Goal: Task Accomplishment & Management: Manage account settings

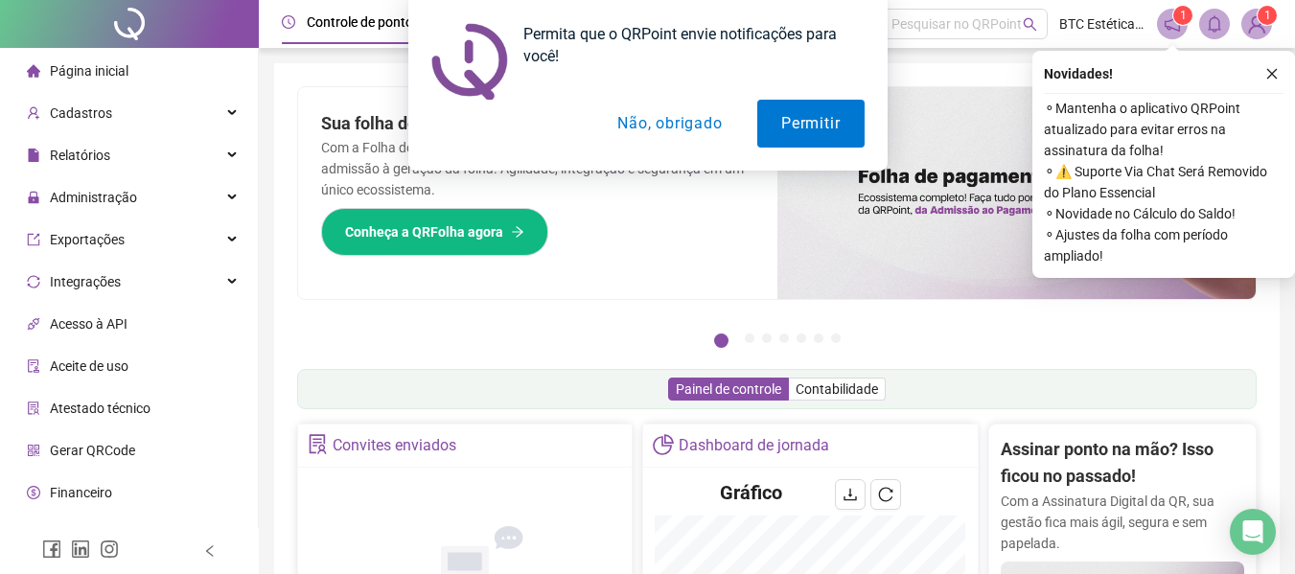
click at [648, 124] on button "Não, obrigado" at bounding box center [669, 124] width 152 height 48
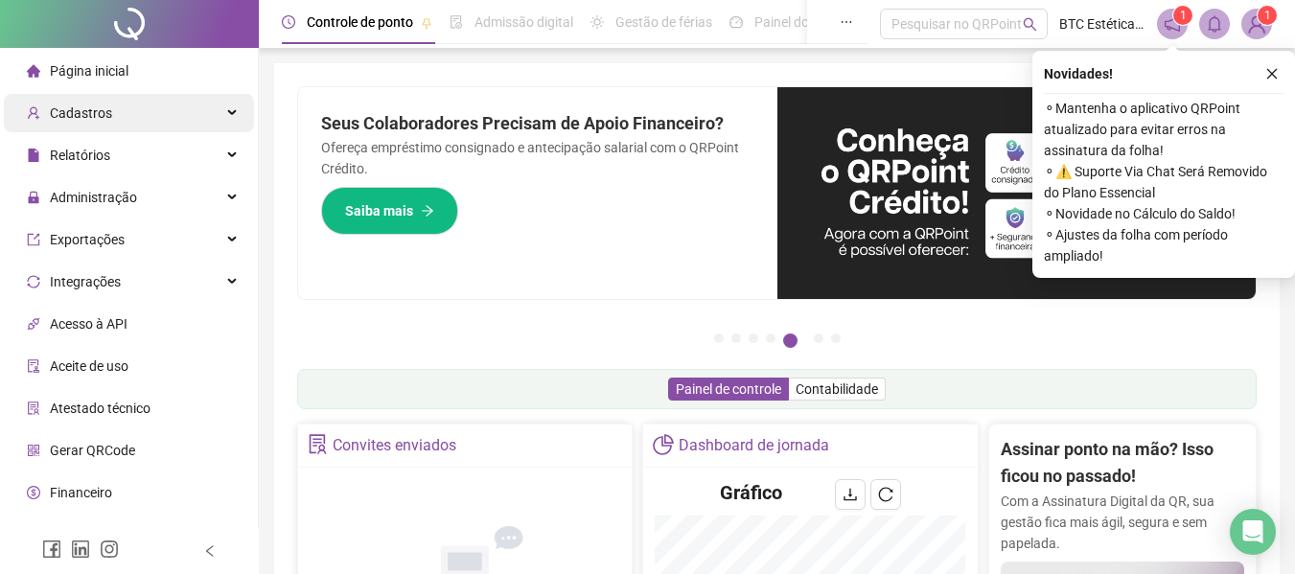
click at [100, 107] on span "Cadastros" at bounding box center [81, 112] width 62 height 15
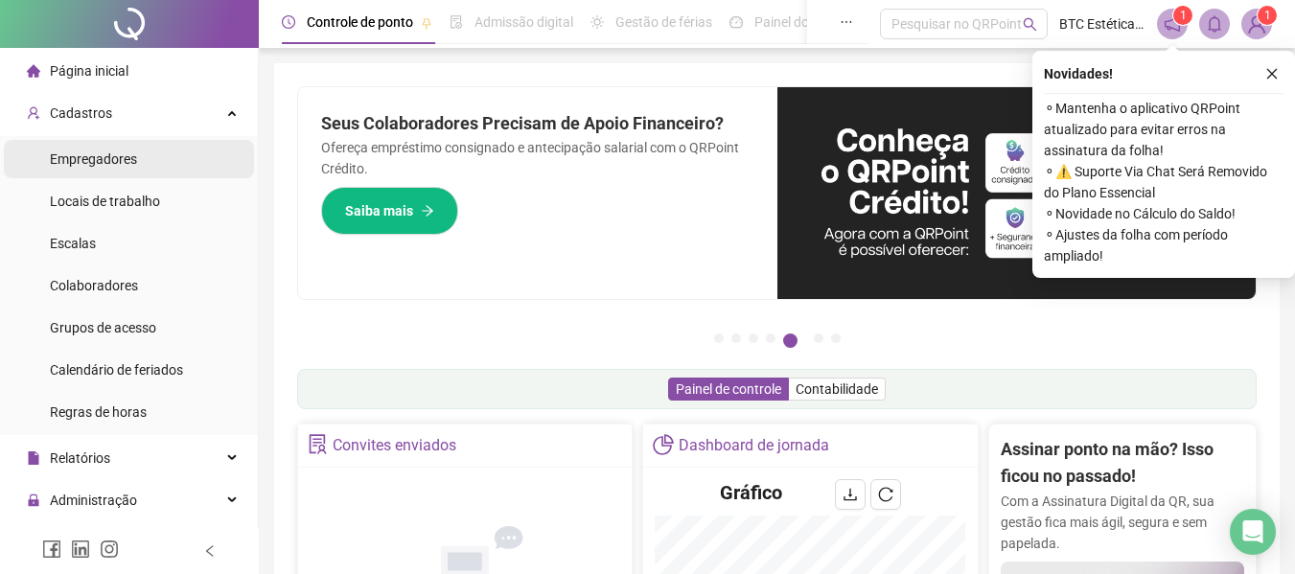
click at [128, 157] on span "Empregadores" at bounding box center [93, 158] width 87 height 15
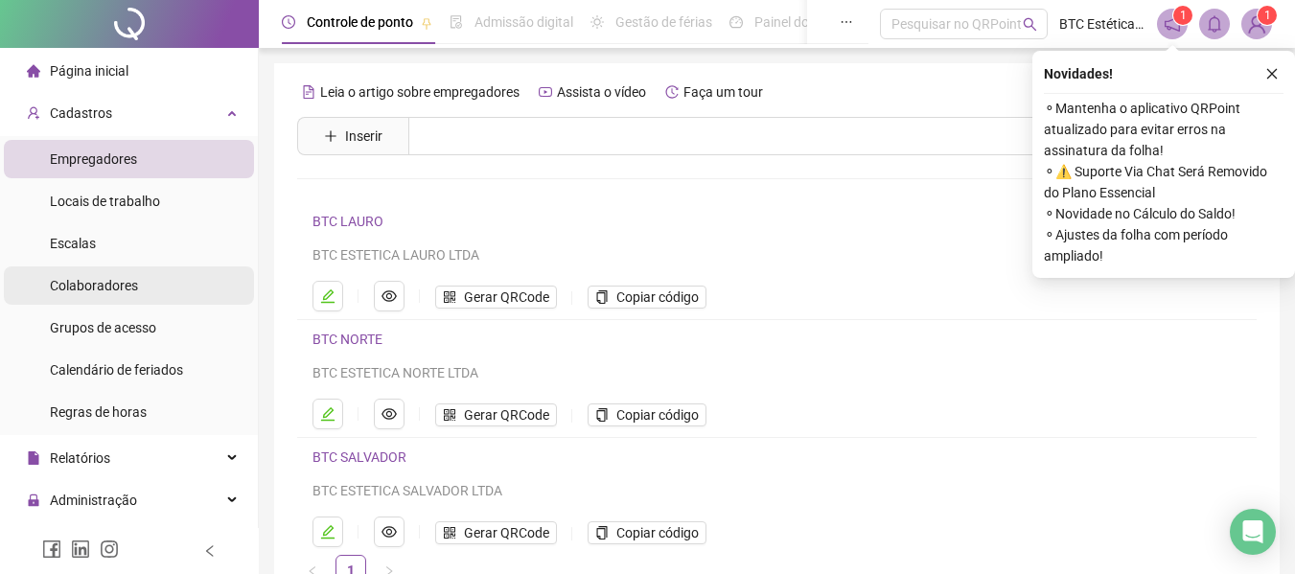
click at [101, 279] on span "Colaboradores" at bounding box center [94, 285] width 88 height 15
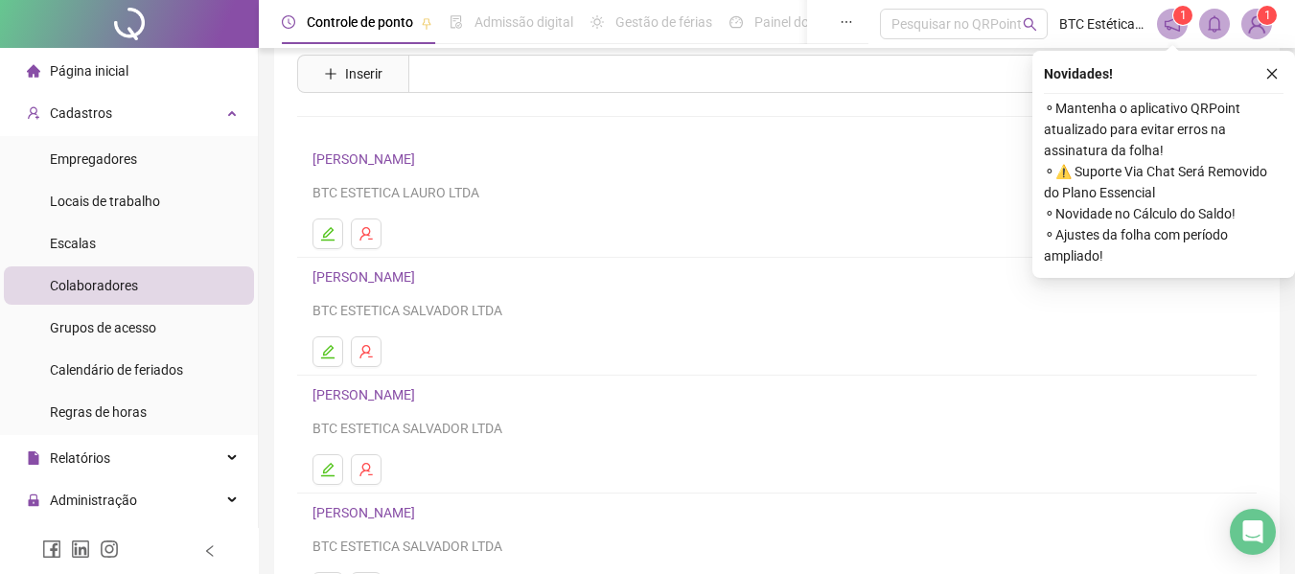
scroll to position [96, 0]
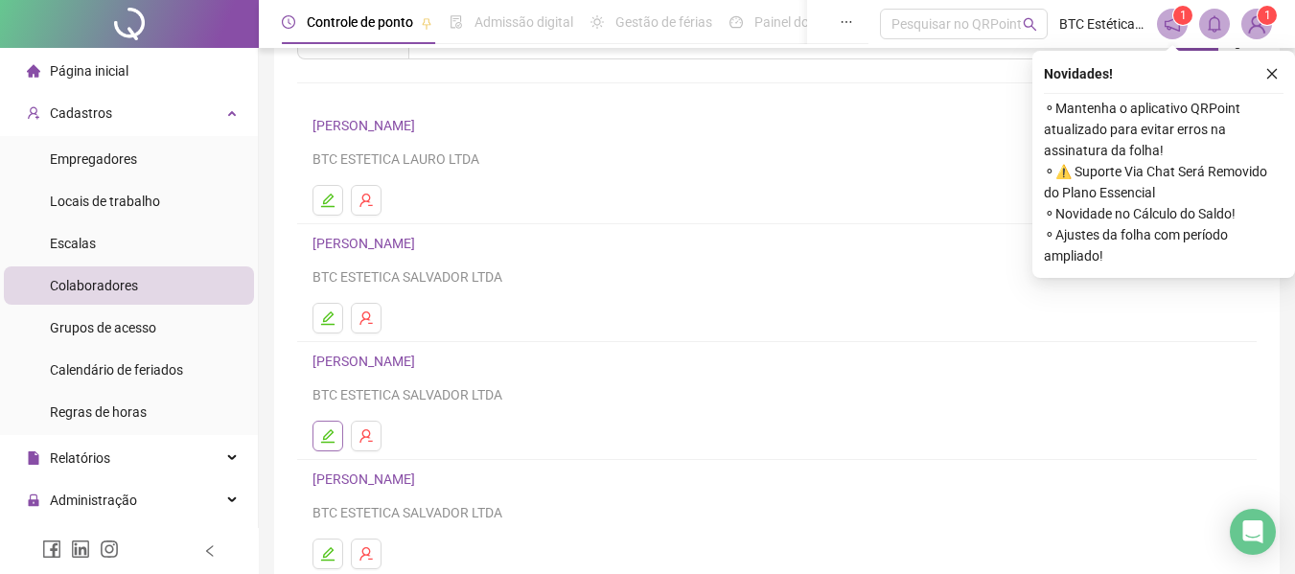
click at [328, 440] on icon "edit" at bounding box center [327, 436] width 15 height 15
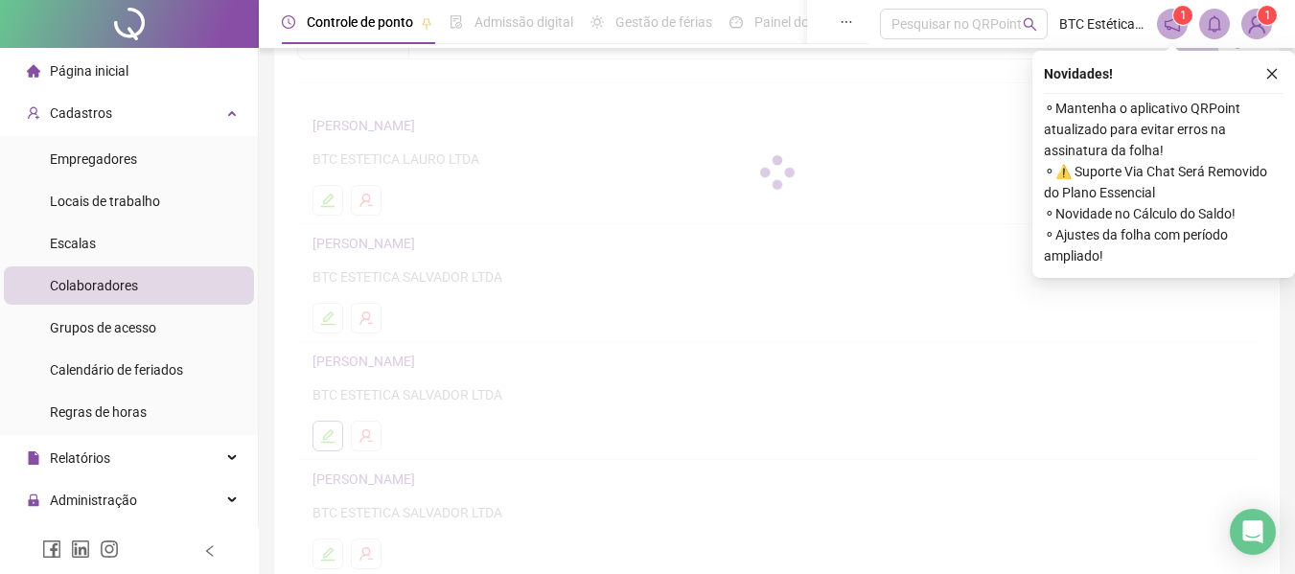
scroll to position [105, 0]
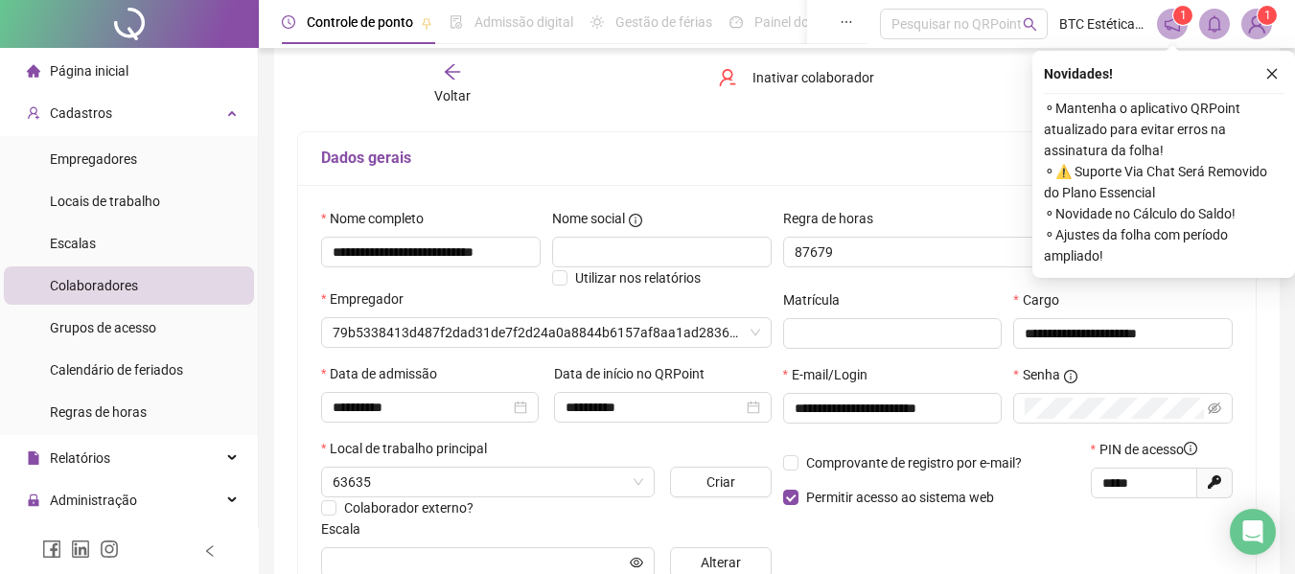
type input "*****"
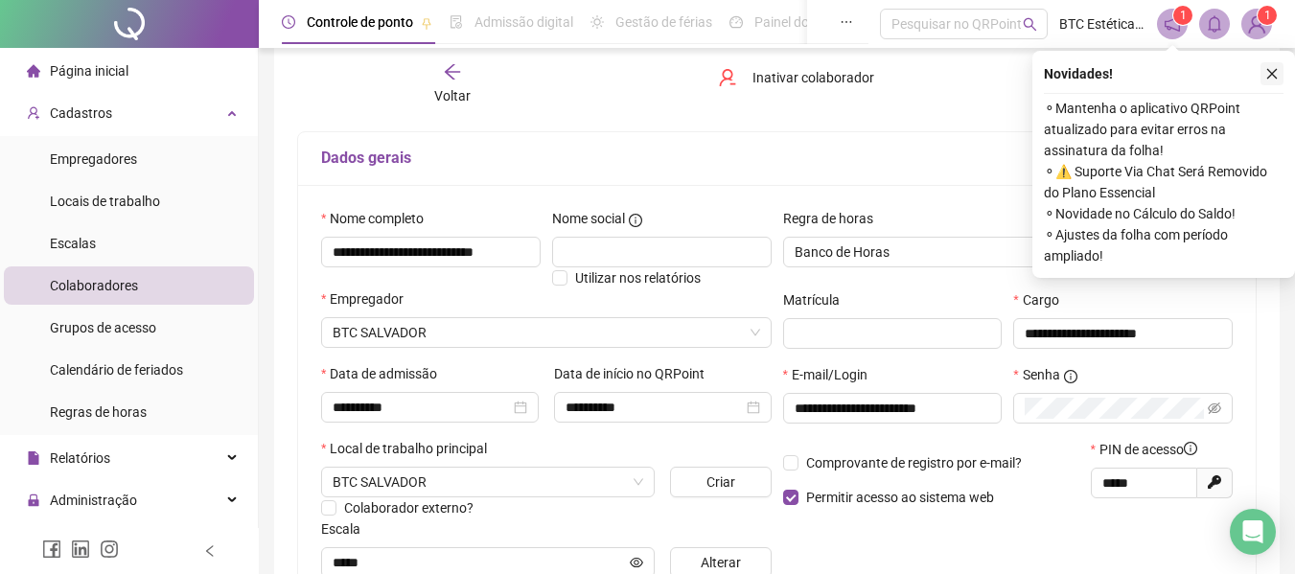
click at [1275, 73] on icon "close" at bounding box center [1272, 73] width 13 height 13
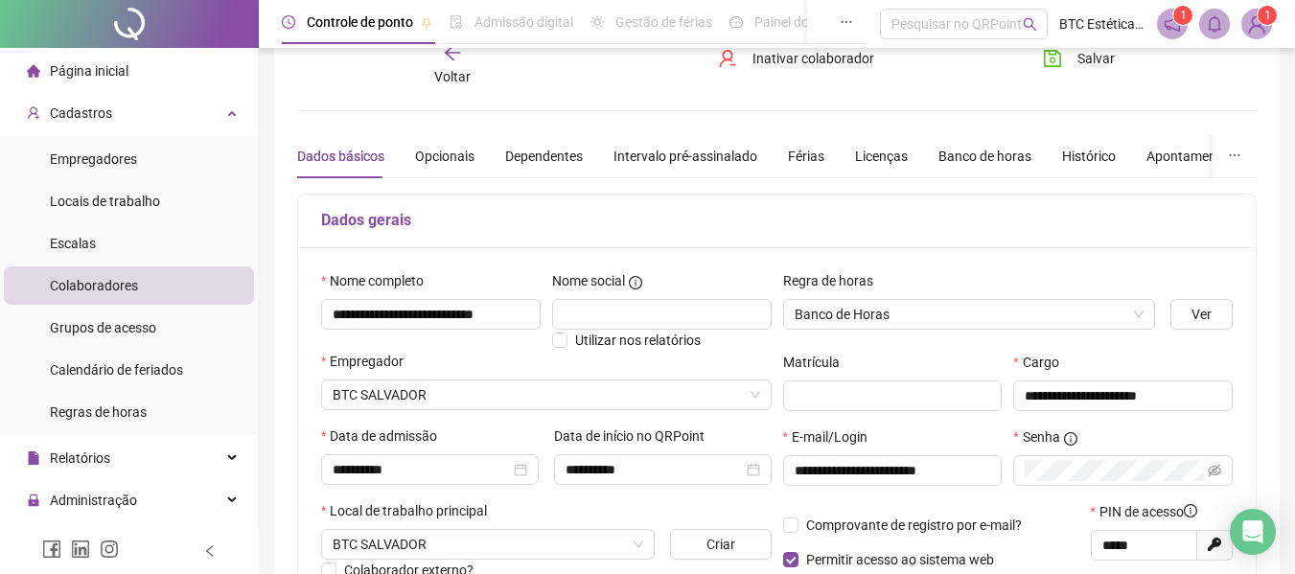
scroll to position [10, 0]
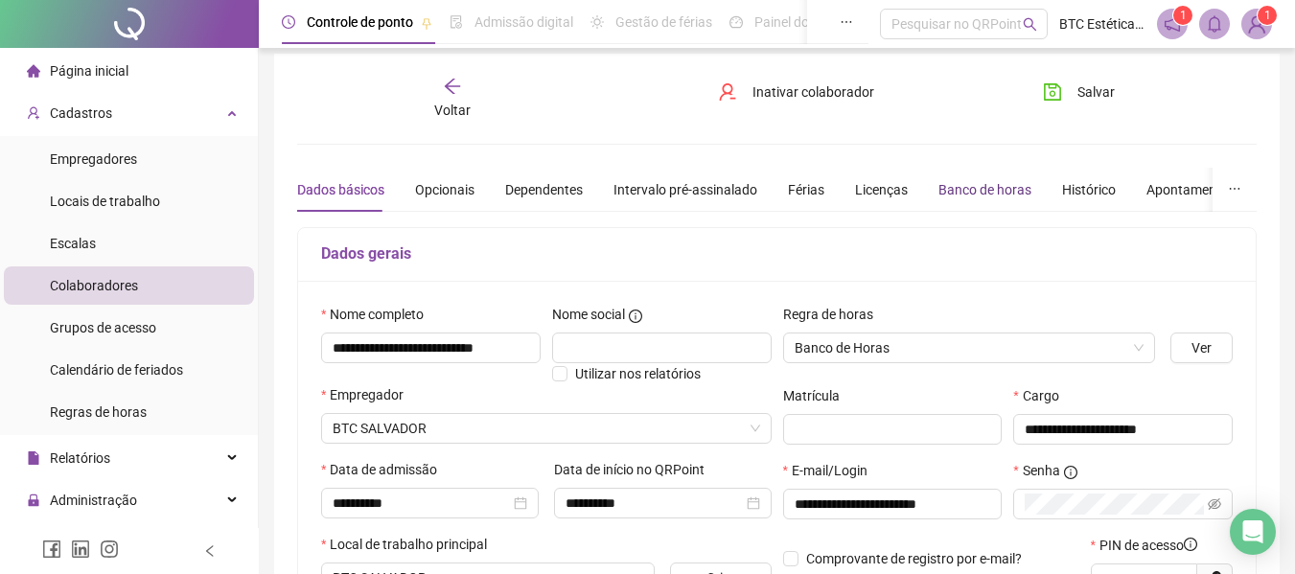
click at [978, 196] on div "Banco de horas" at bounding box center [985, 189] width 93 height 21
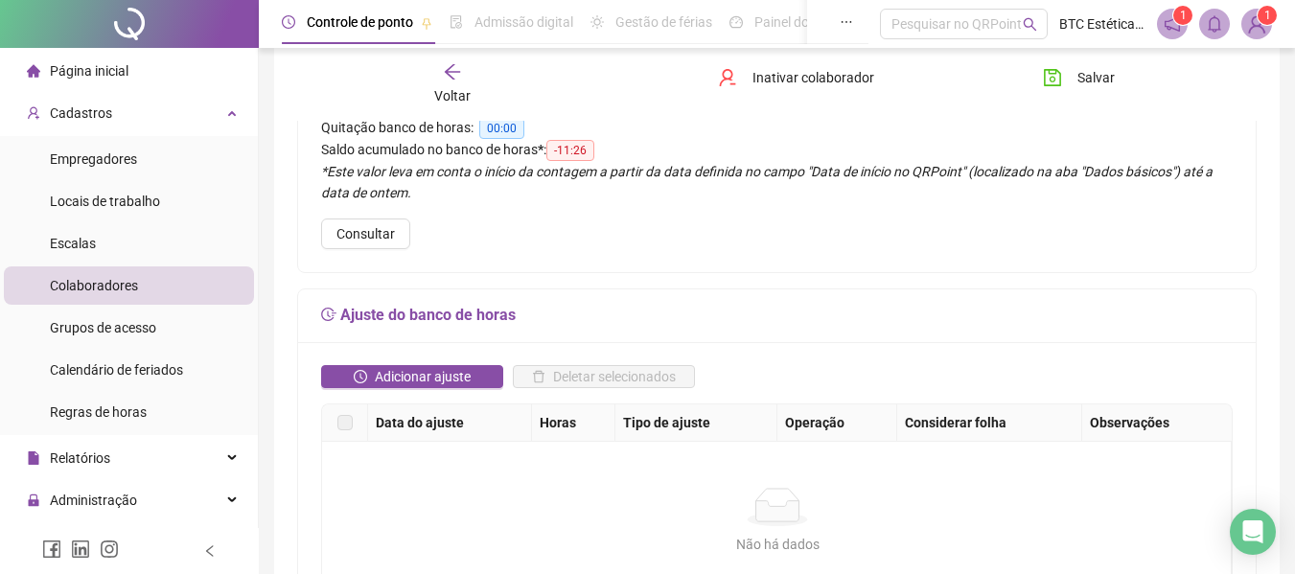
scroll to position [201, 0]
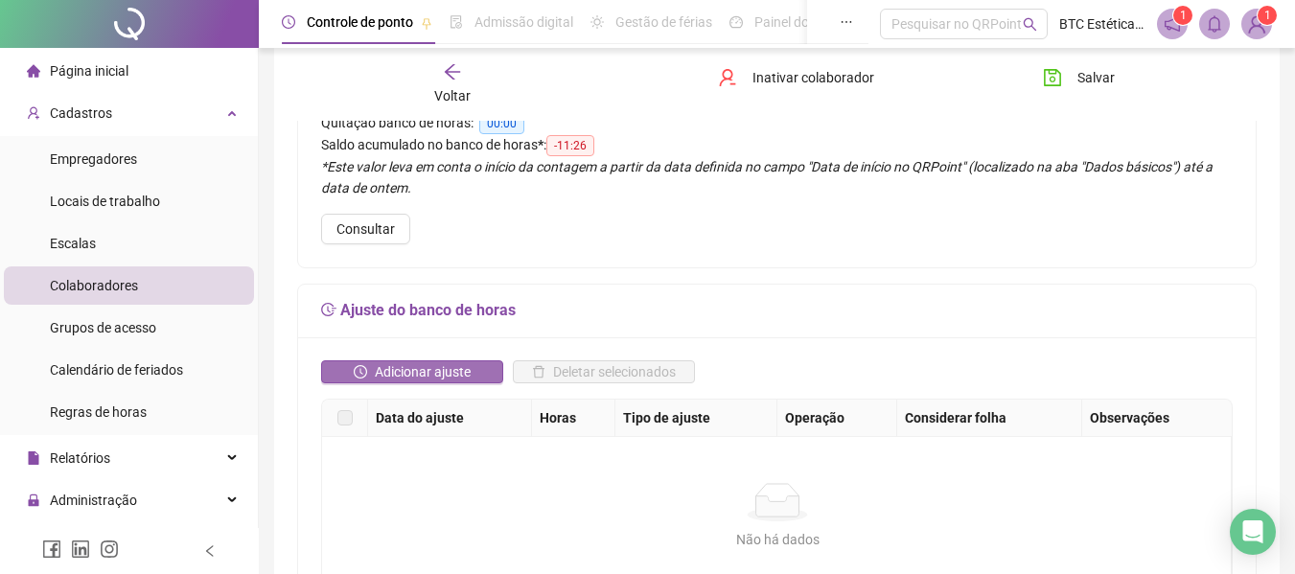
click at [454, 373] on span "Adicionar ajuste" at bounding box center [423, 371] width 96 height 21
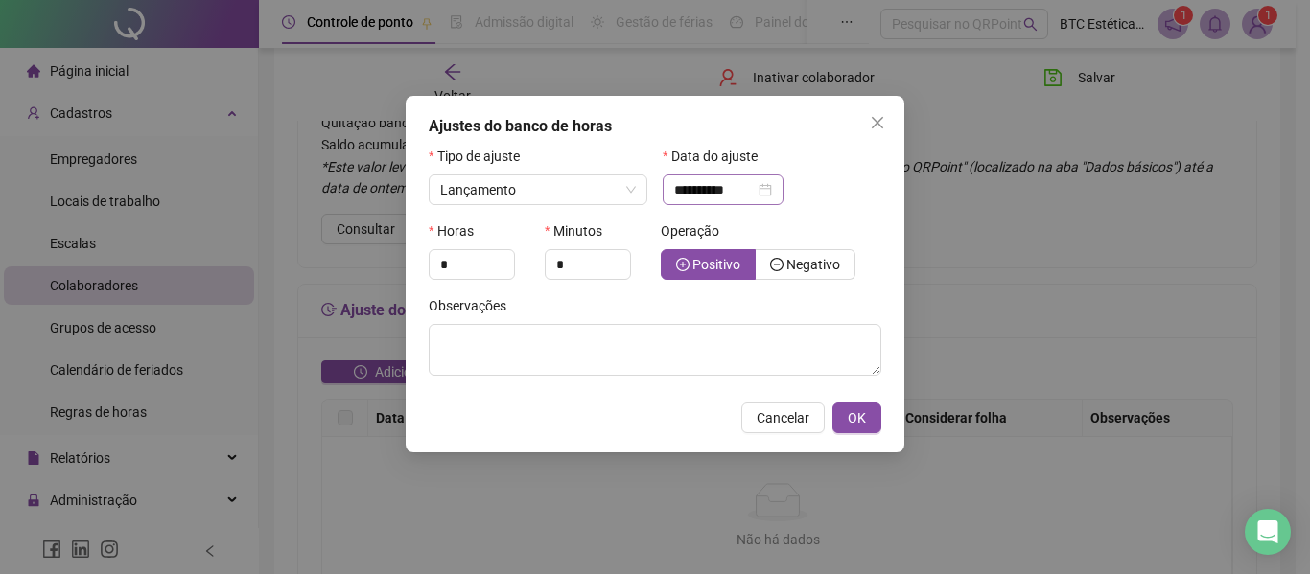
click at [772, 190] on div "**********" at bounding box center [723, 189] width 98 height 21
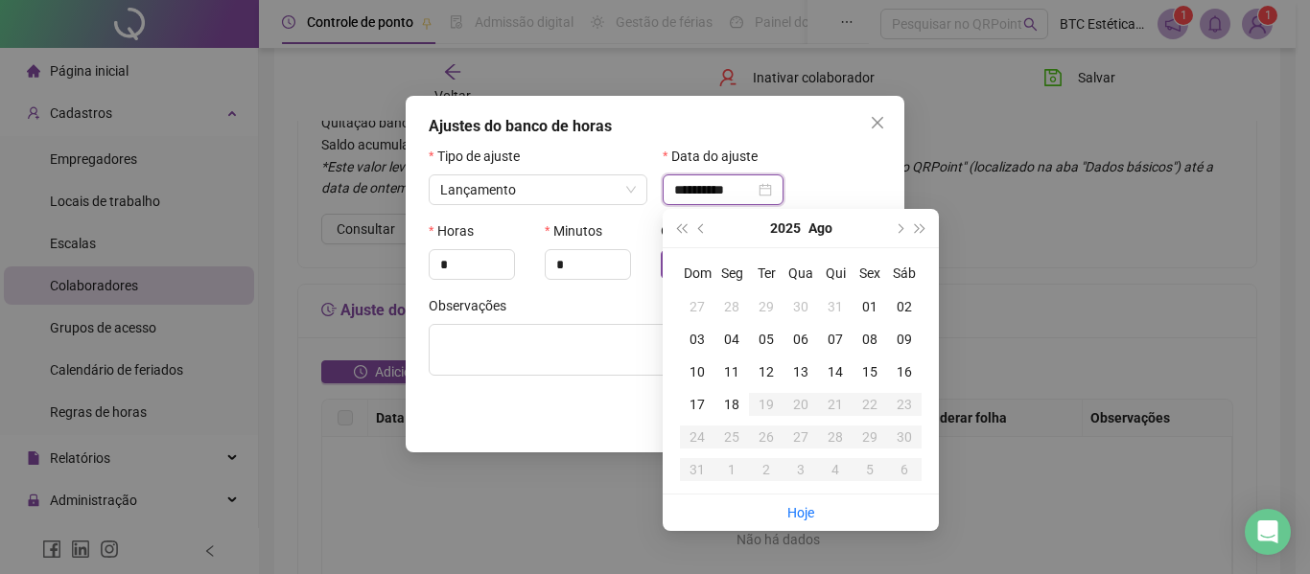
type input "**********"
click at [873, 373] on div "15" at bounding box center [869, 371] width 35 height 21
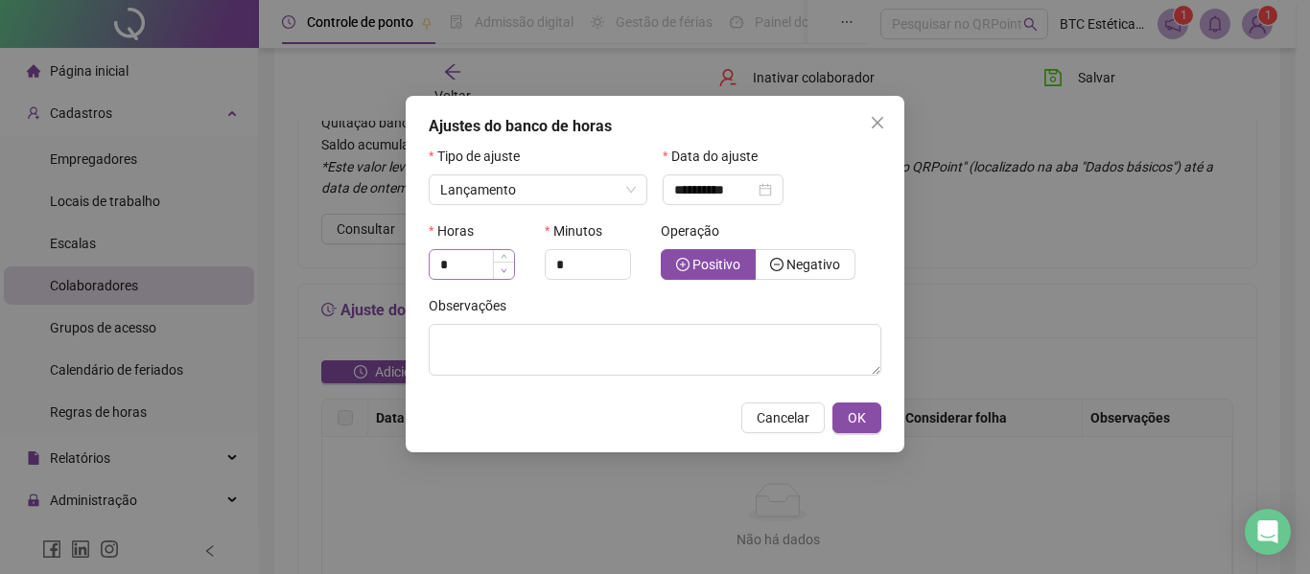
click at [496, 266] on span "Decrease Value" at bounding box center [503, 270] width 21 height 17
click at [474, 267] on input "*" at bounding box center [472, 264] width 84 height 29
type input "*"
click at [575, 265] on input "*" at bounding box center [588, 264] width 84 height 29
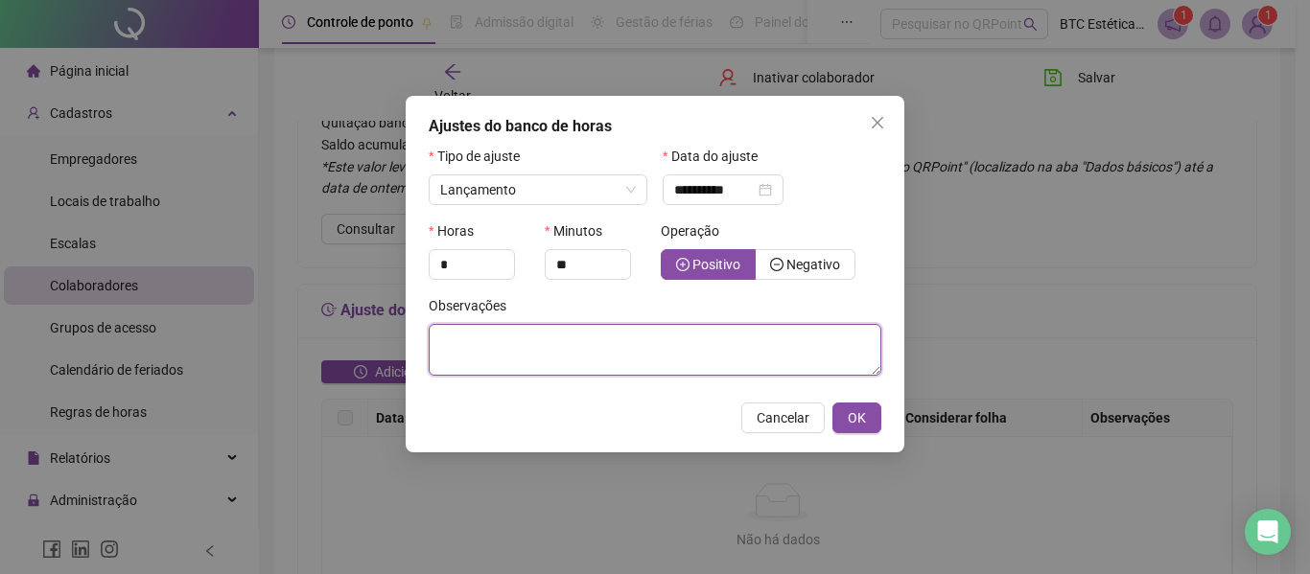
type input "*"
click at [653, 352] on textarea at bounding box center [655, 350] width 453 height 52
type textarea "*"
type textarea "**********"
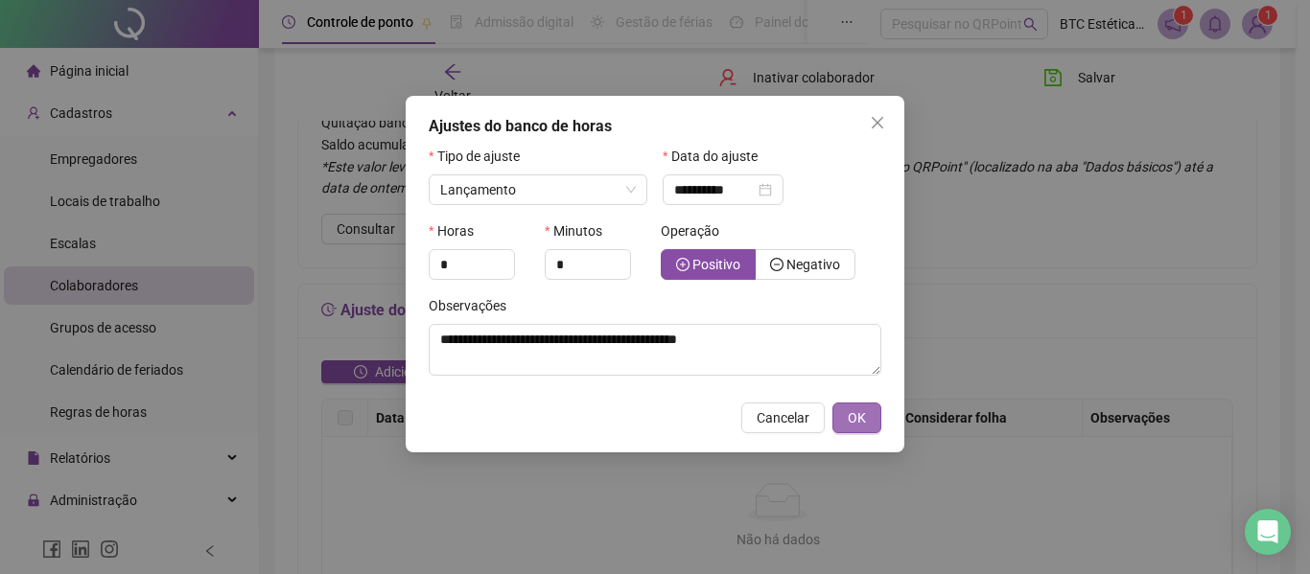
click at [854, 415] on span "OK" at bounding box center [857, 417] width 18 height 21
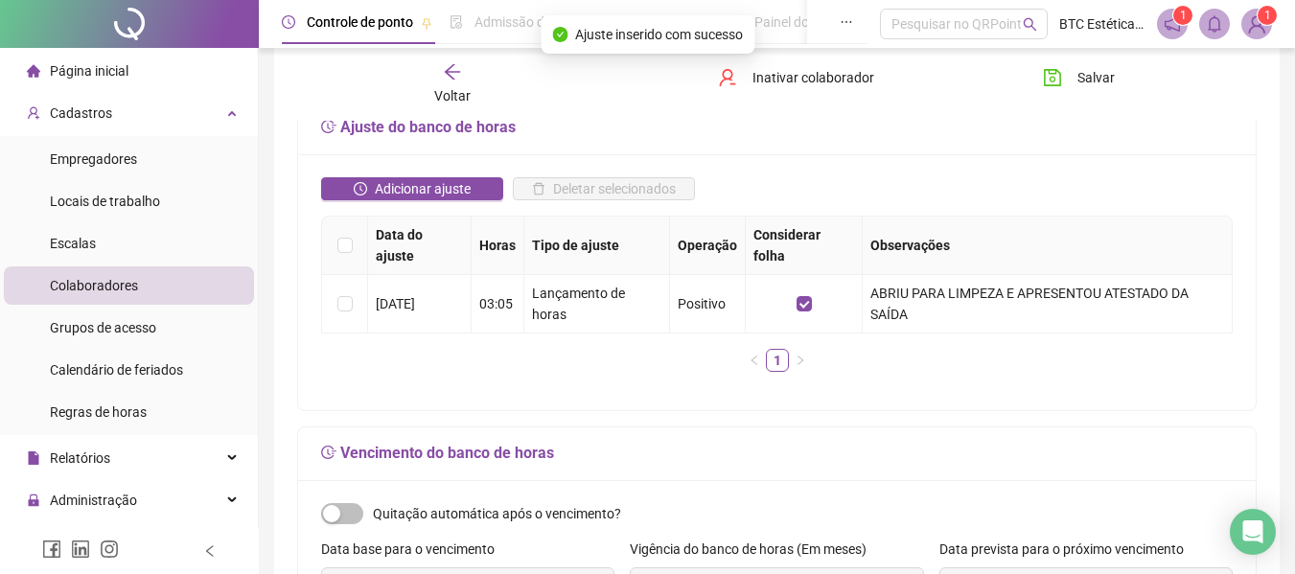
scroll to position [393, 0]
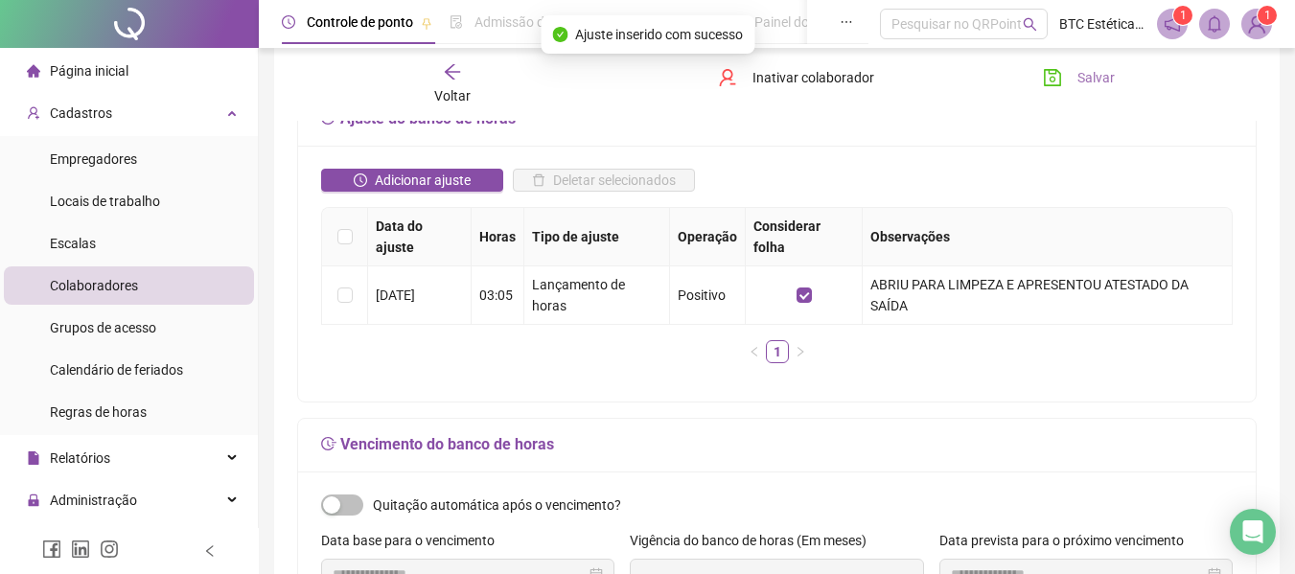
click at [1099, 81] on span "Salvar" at bounding box center [1096, 77] width 37 height 21
click at [1106, 75] on span "Salvar" at bounding box center [1096, 77] width 37 height 21
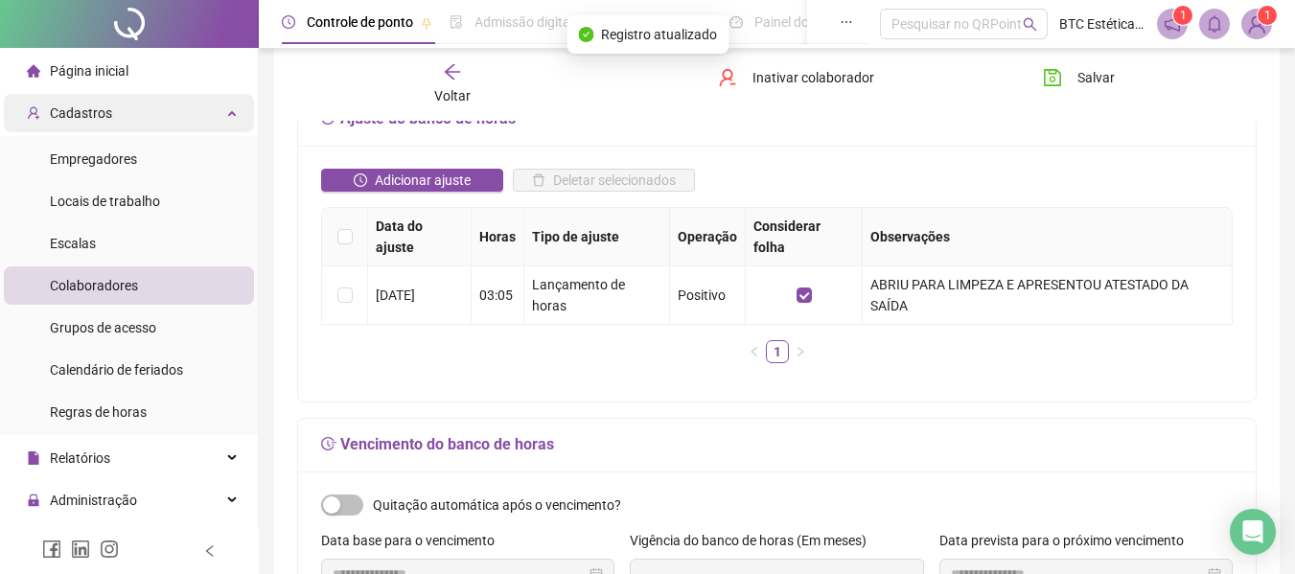
click at [110, 108] on div "Cadastros" at bounding box center [129, 113] width 250 height 38
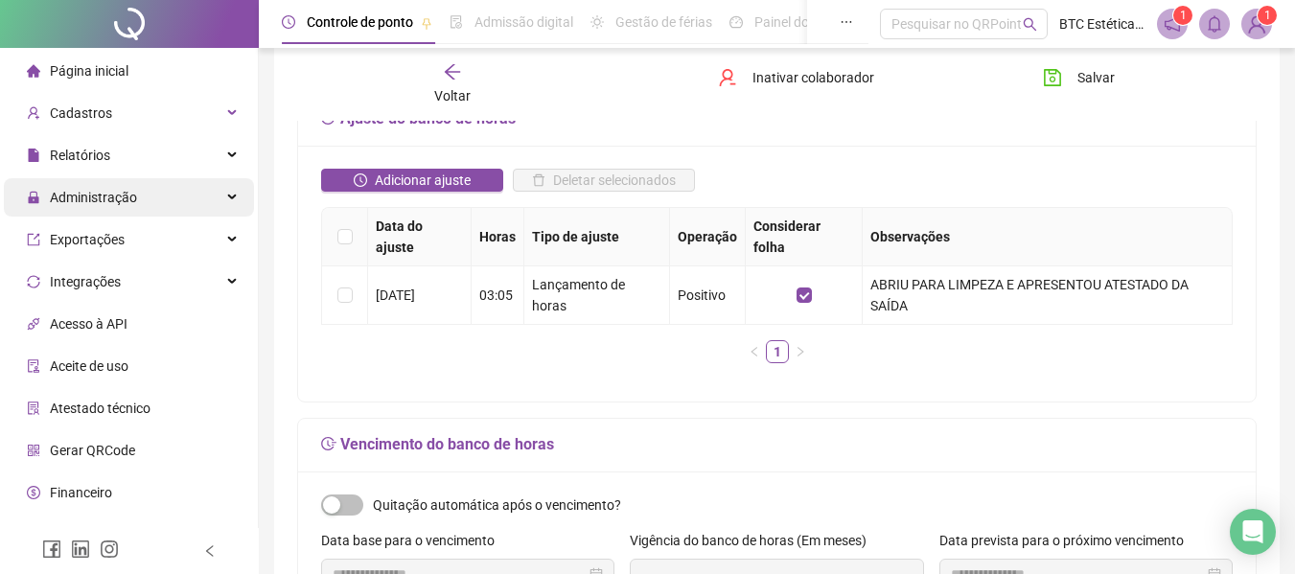
click at [139, 198] on div "Administração" at bounding box center [129, 197] width 250 height 38
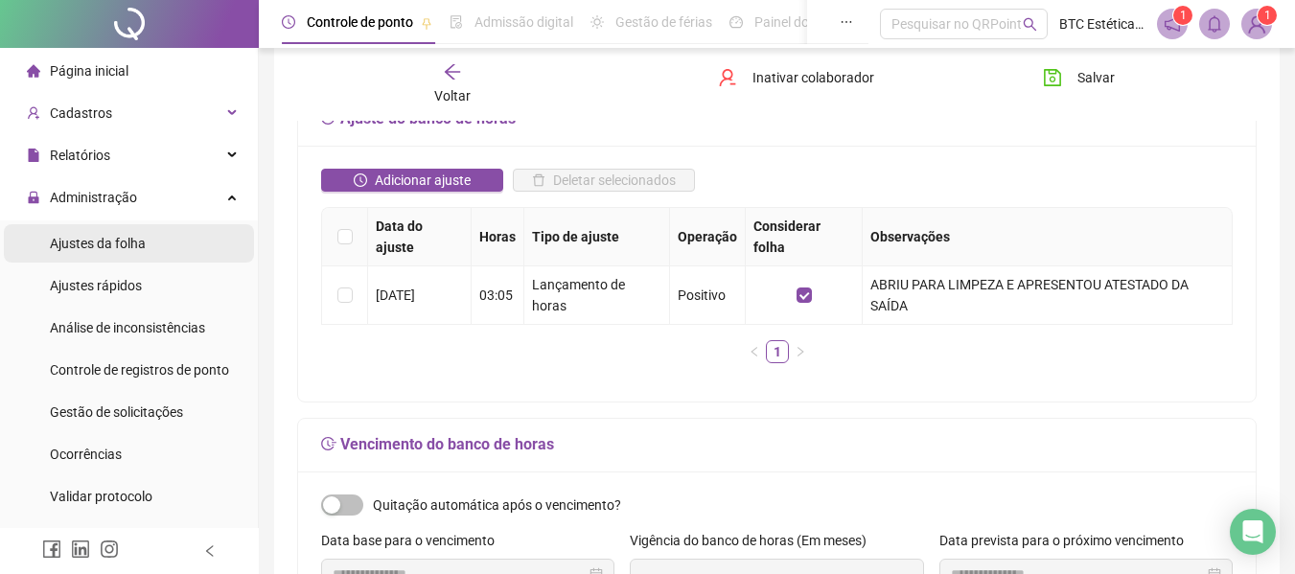
click at [128, 233] on div "Ajustes da folha" at bounding box center [98, 243] width 96 height 38
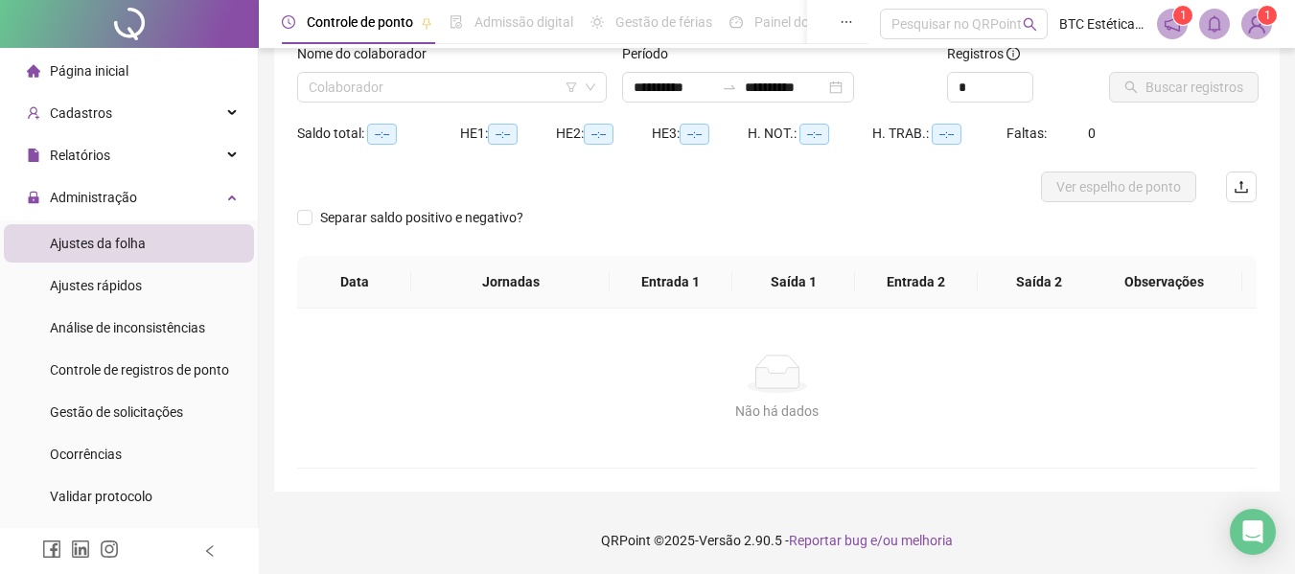
scroll to position [133, 0]
type input "**********"
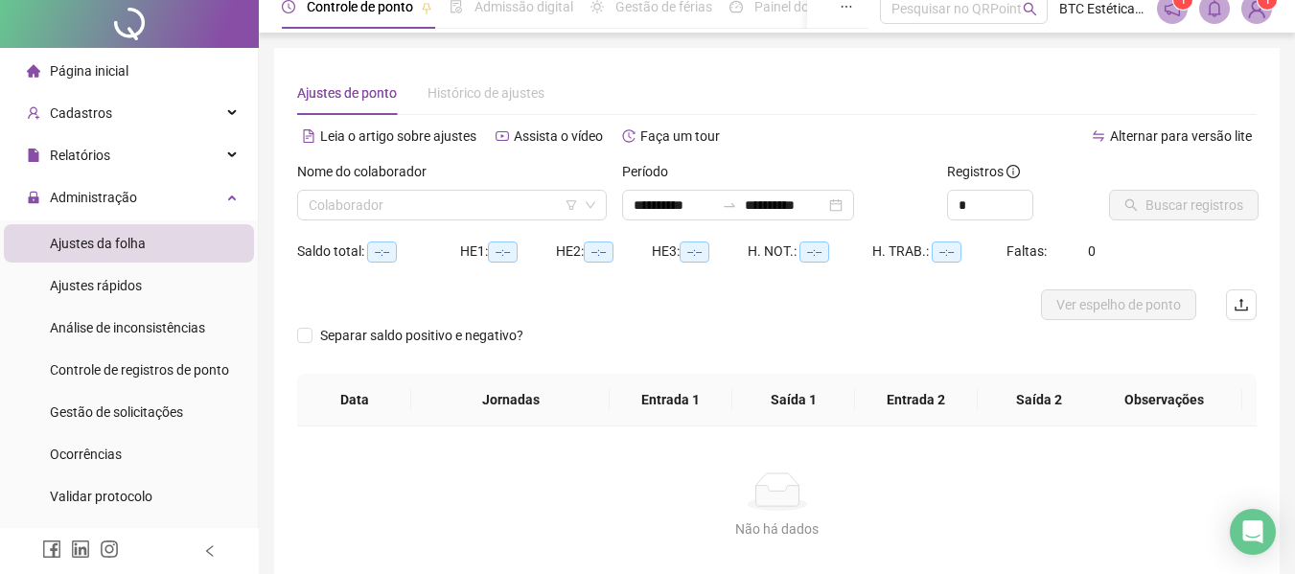
scroll to position [0, 0]
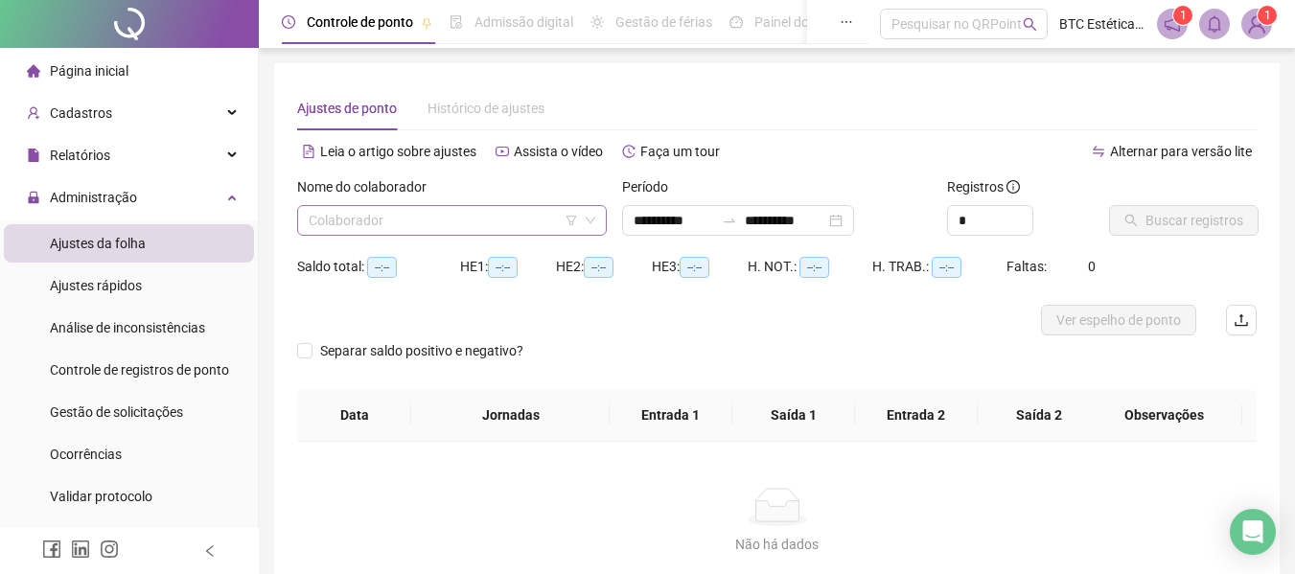
click at [564, 222] on input "search" at bounding box center [443, 220] width 269 height 29
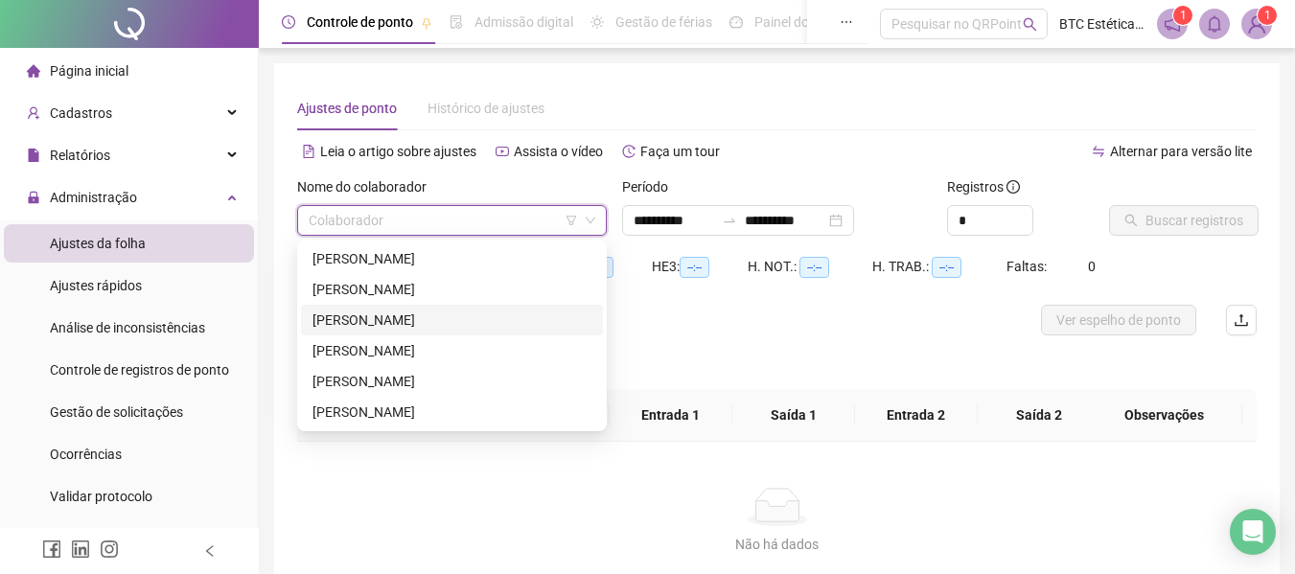
click at [392, 320] on div "[PERSON_NAME]" at bounding box center [452, 320] width 279 height 21
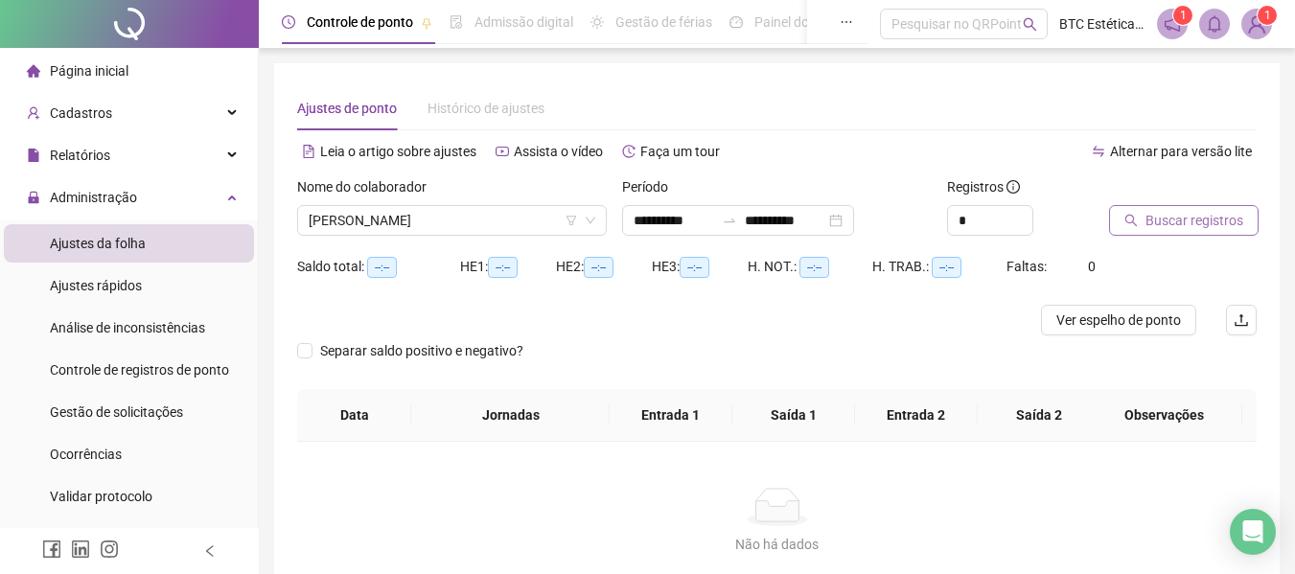
click at [1158, 217] on span "Buscar registros" at bounding box center [1195, 220] width 98 height 21
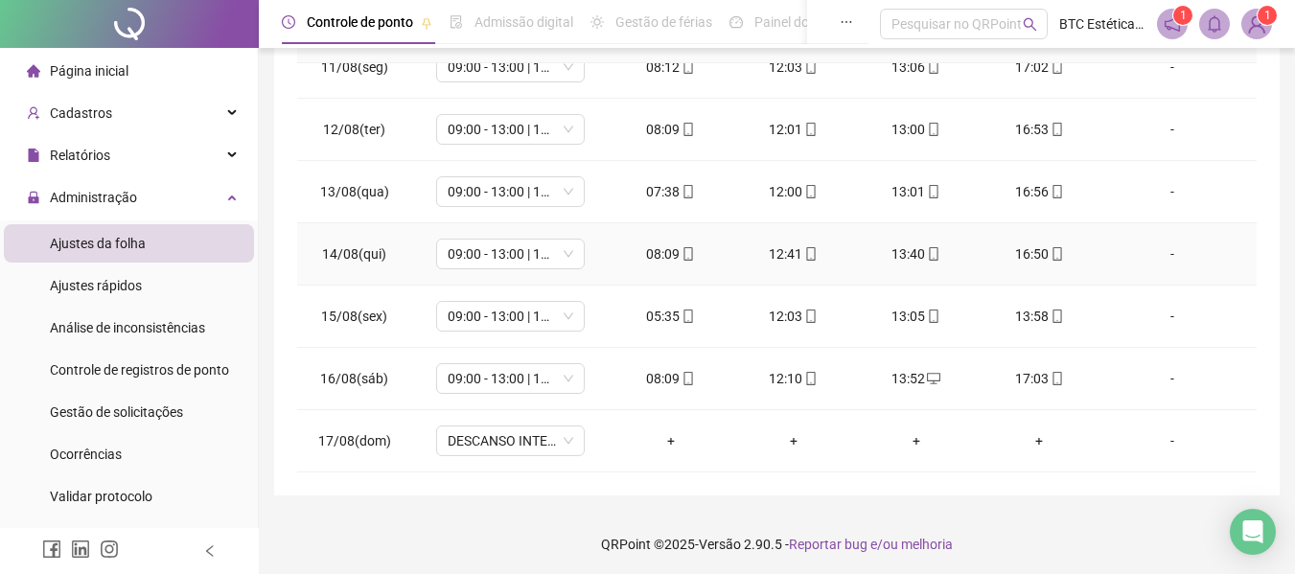
scroll to position [406, 0]
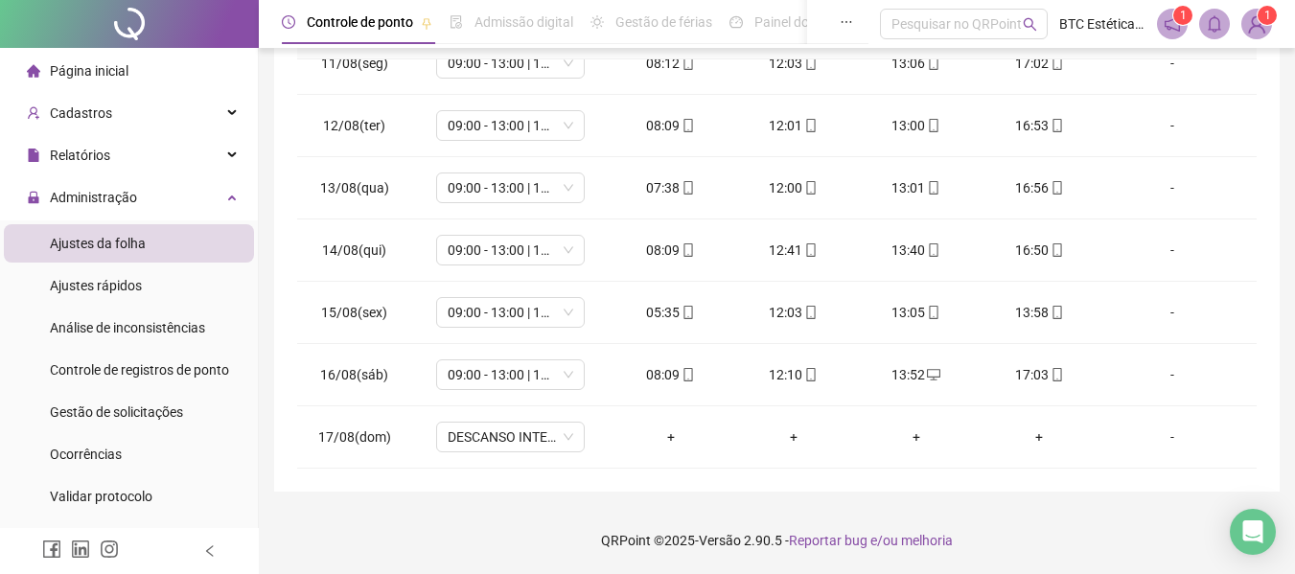
click at [128, 240] on span "Ajustes da folha" at bounding box center [98, 243] width 96 height 15
click at [127, 190] on span "Administração" at bounding box center [93, 197] width 87 height 15
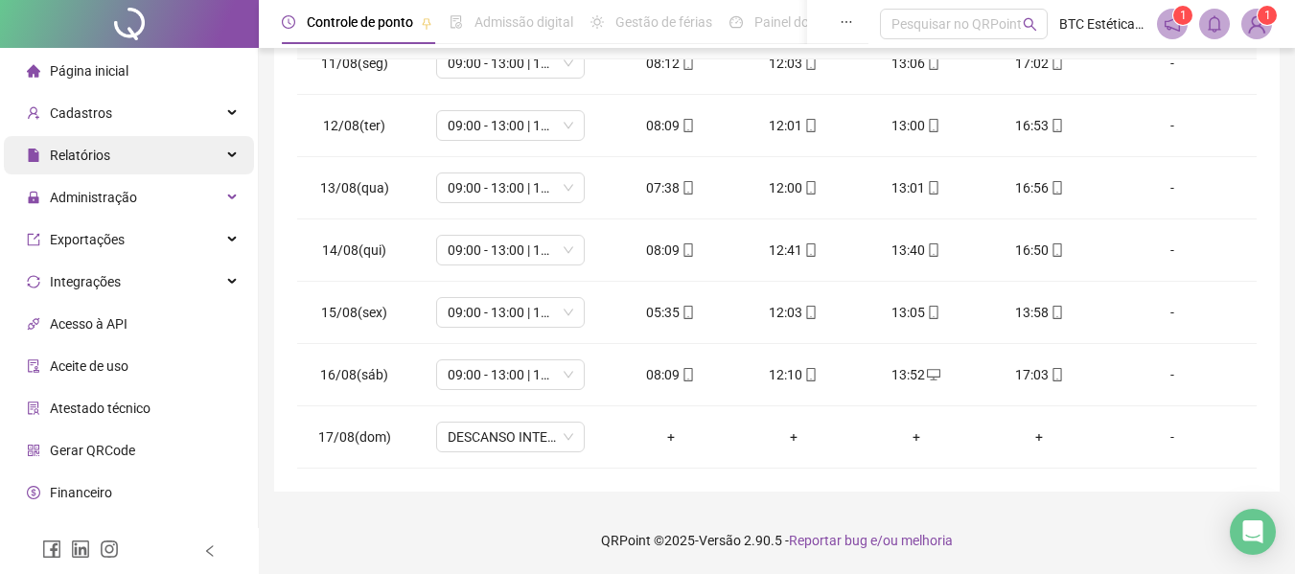
click at [137, 155] on div "Relatórios" at bounding box center [129, 155] width 250 height 38
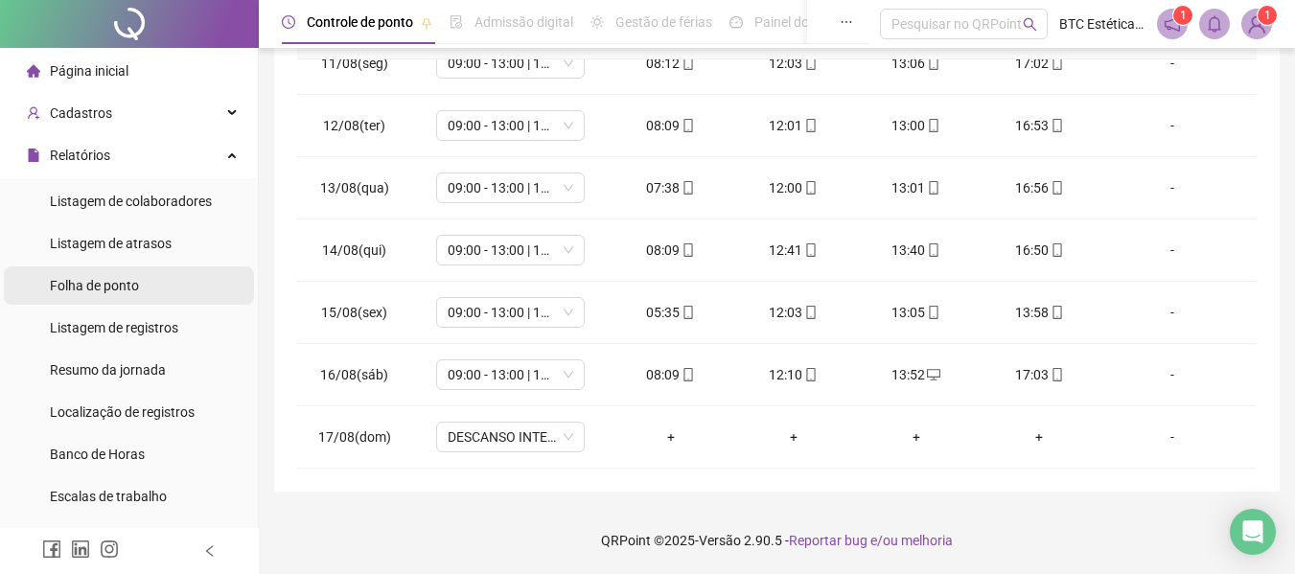
click at [98, 279] on span "Folha de ponto" at bounding box center [94, 285] width 89 height 15
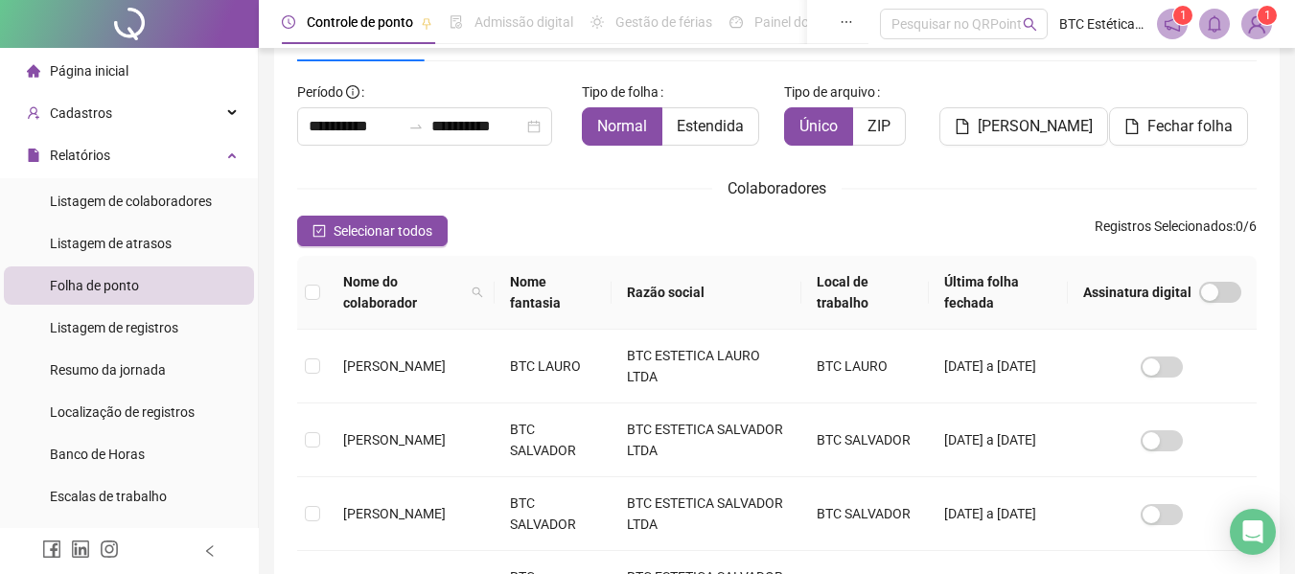
scroll to position [105, 0]
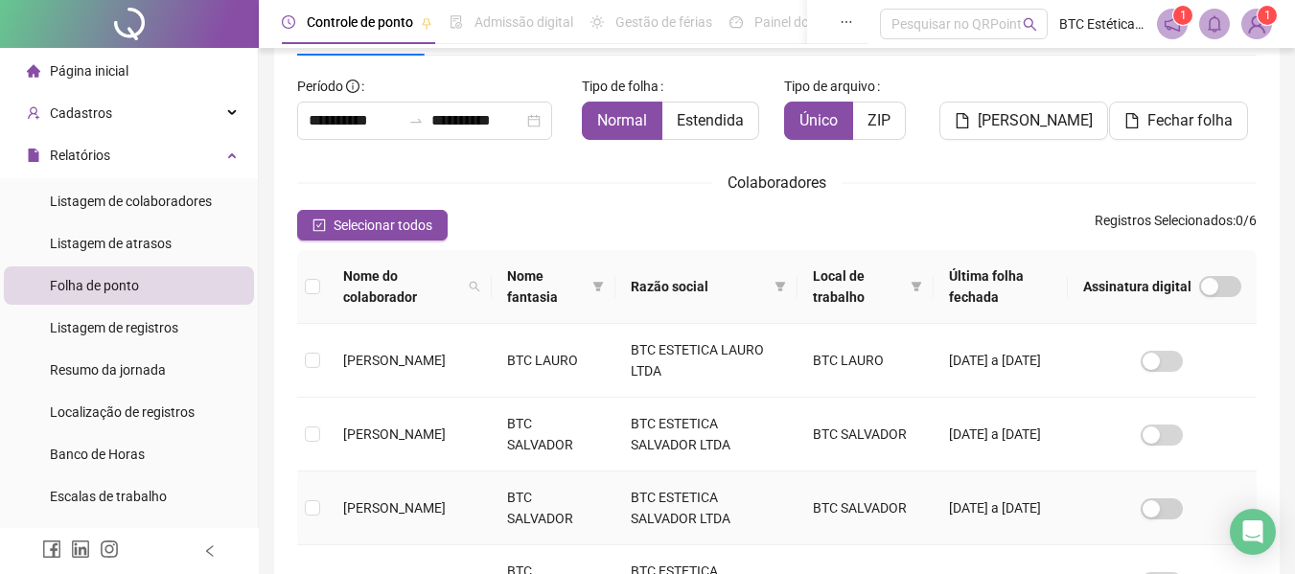
click at [299, 503] on td at bounding box center [312, 509] width 31 height 74
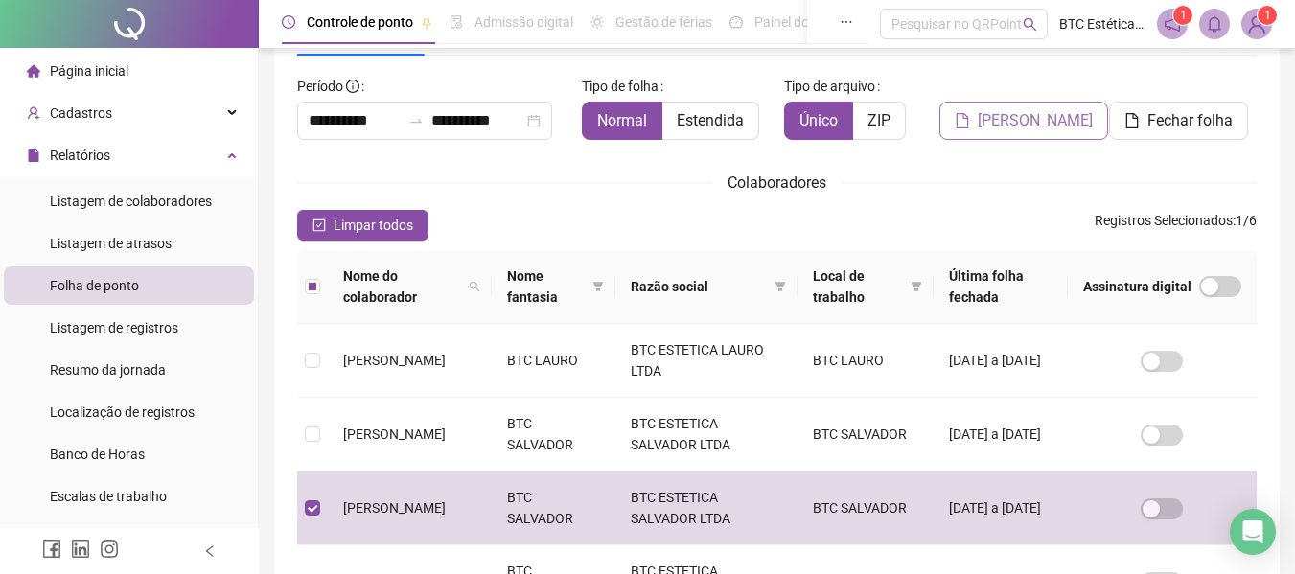
click at [1023, 130] on span "[PERSON_NAME]" at bounding box center [1035, 120] width 115 height 23
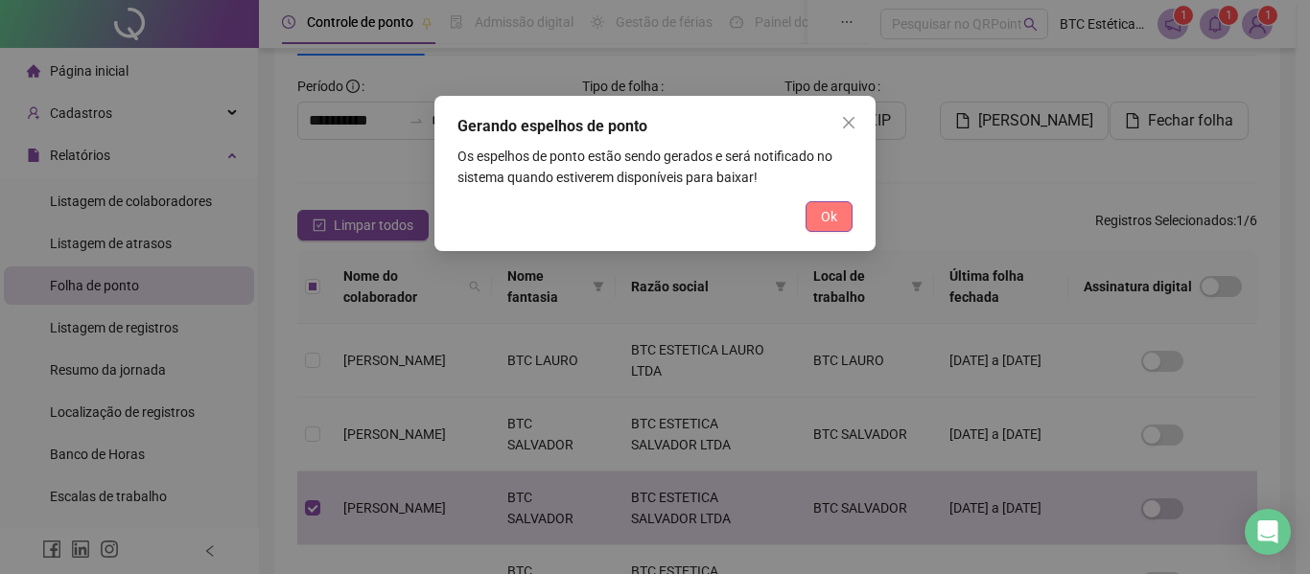
click at [839, 216] on button "Ok" at bounding box center [828, 216] width 47 height 31
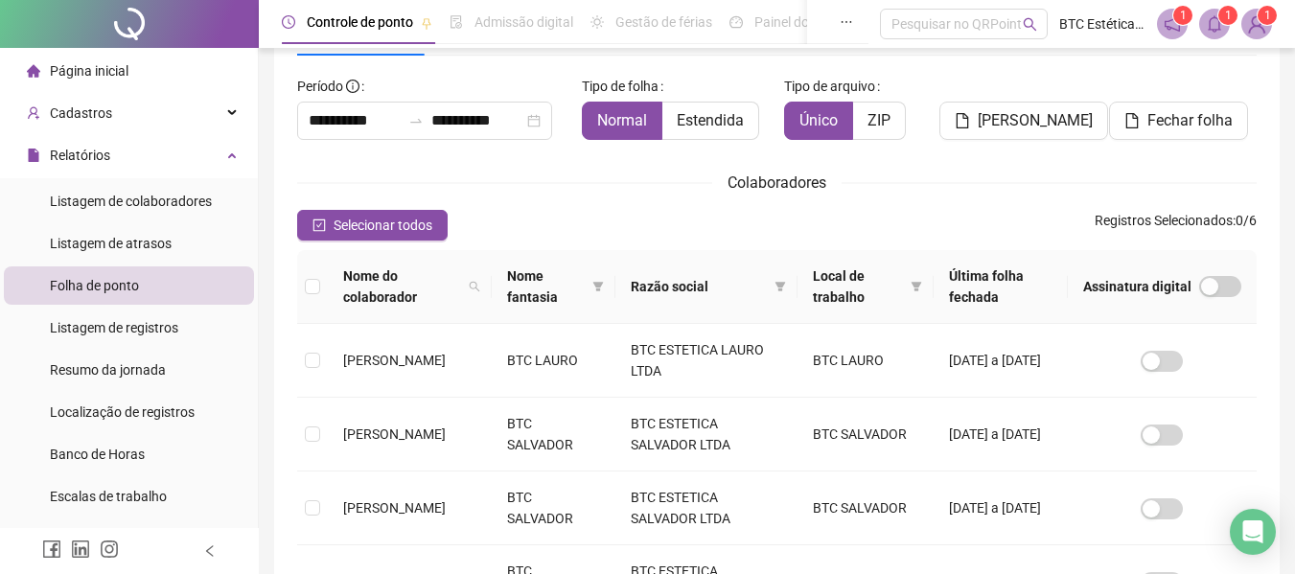
click at [1210, 25] on icon "bell" at bounding box center [1214, 23] width 13 height 17
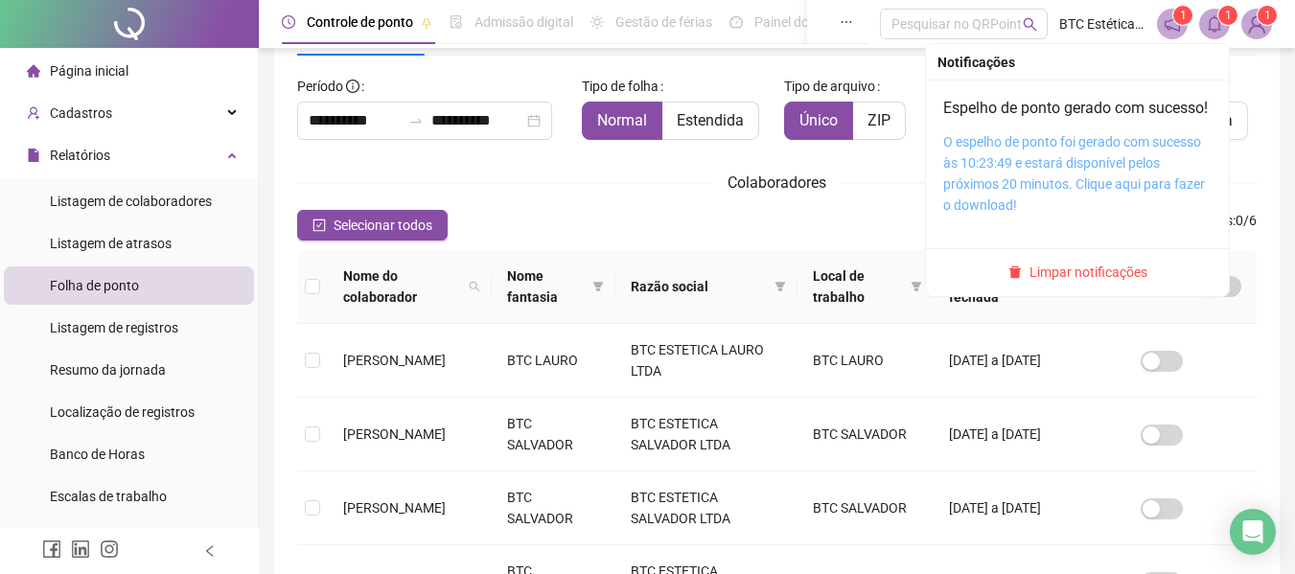
click at [1084, 182] on link "O espelho de ponto foi gerado com sucesso às 10:23:49 e estará disponível pelos…" at bounding box center [1074, 173] width 262 height 79
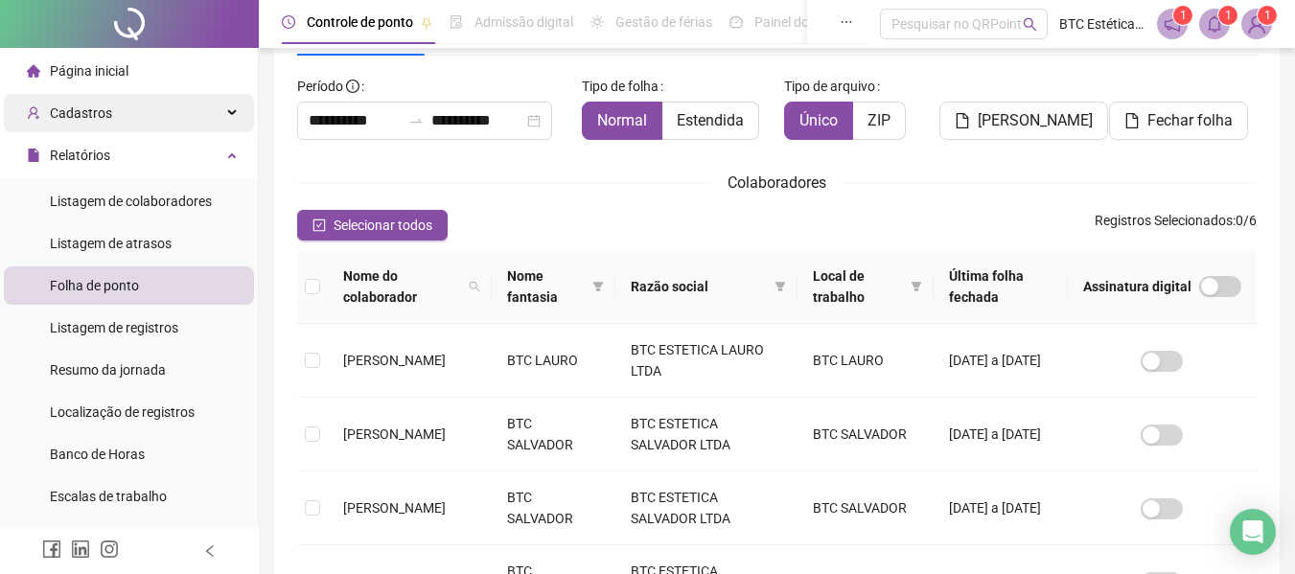
click at [146, 121] on div "Cadastros" at bounding box center [129, 113] width 250 height 38
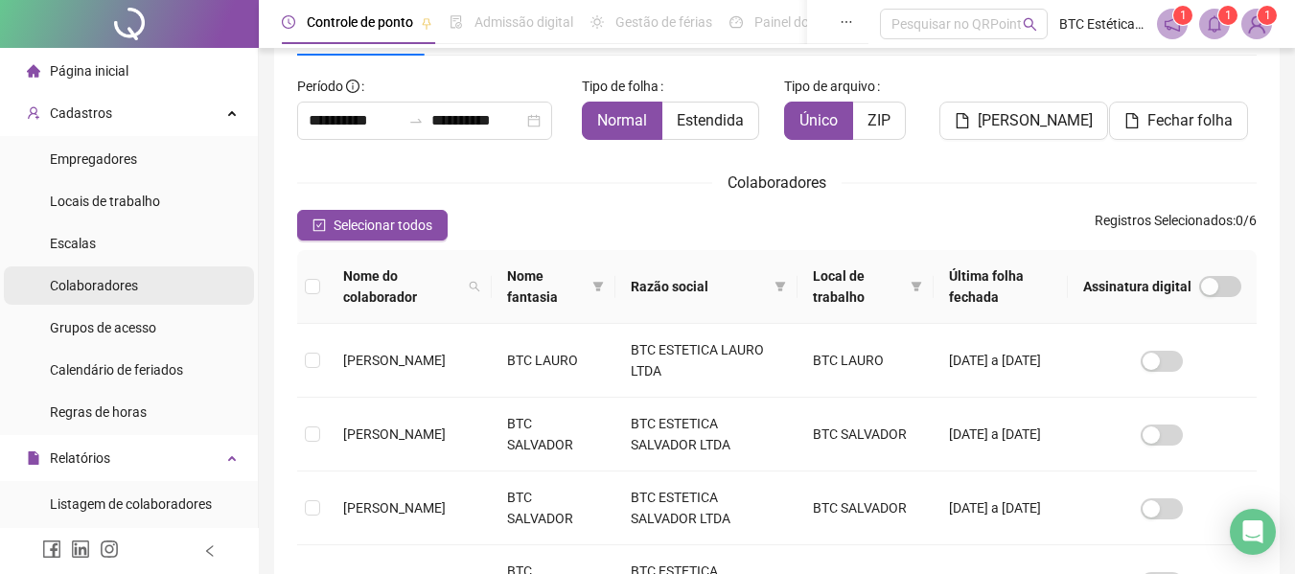
click at [133, 285] on span "Colaboradores" at bounding box center [94, 285] width 88 height 15
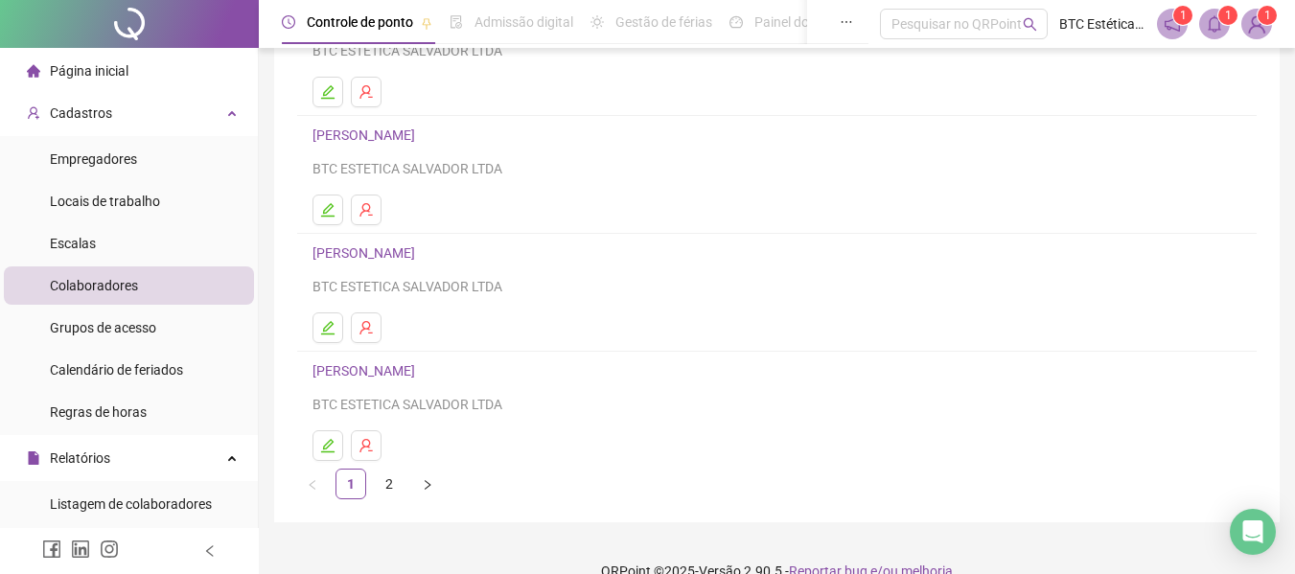
scroll to position [353, 0]
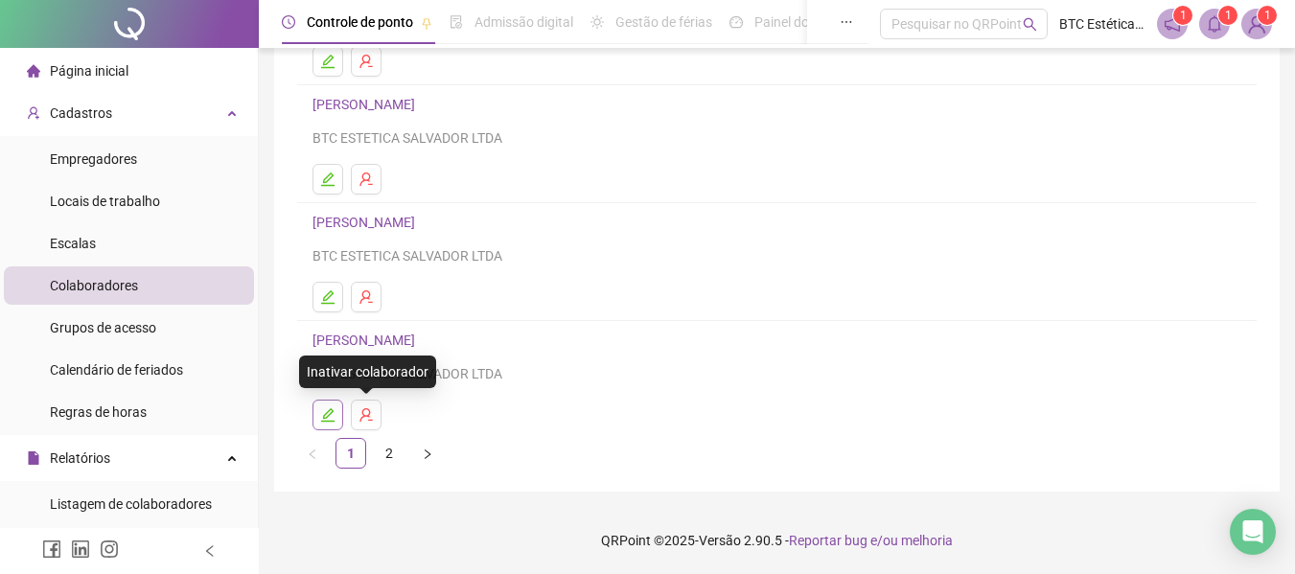
click at [328, 423] on button "button" at bounding box center [328, 415] width 31 height 31
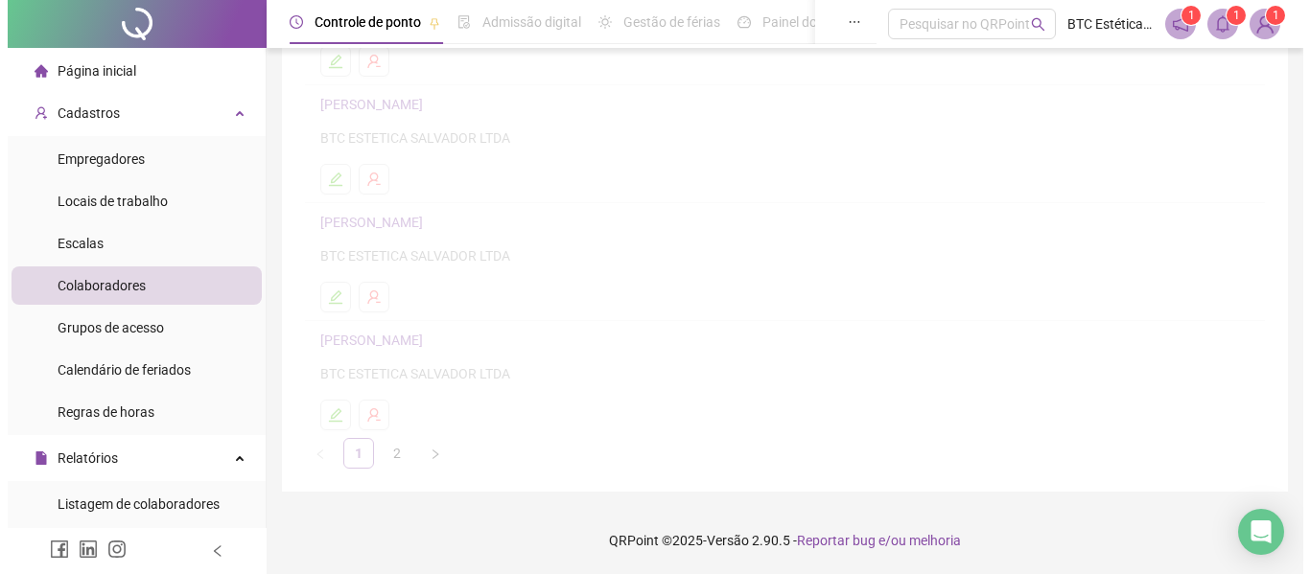
scroll to position [362, 0]
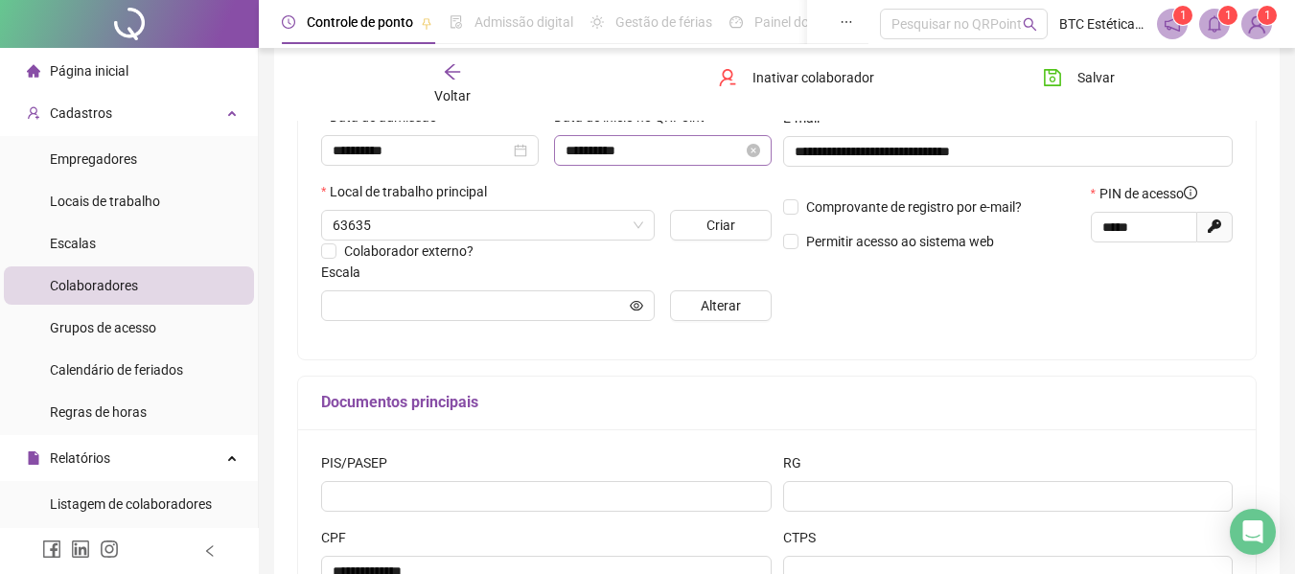
type input "*****"
click at [831, 80] on span "Inativar colaborador" at bounding box center [814, 77] width 122 height 21
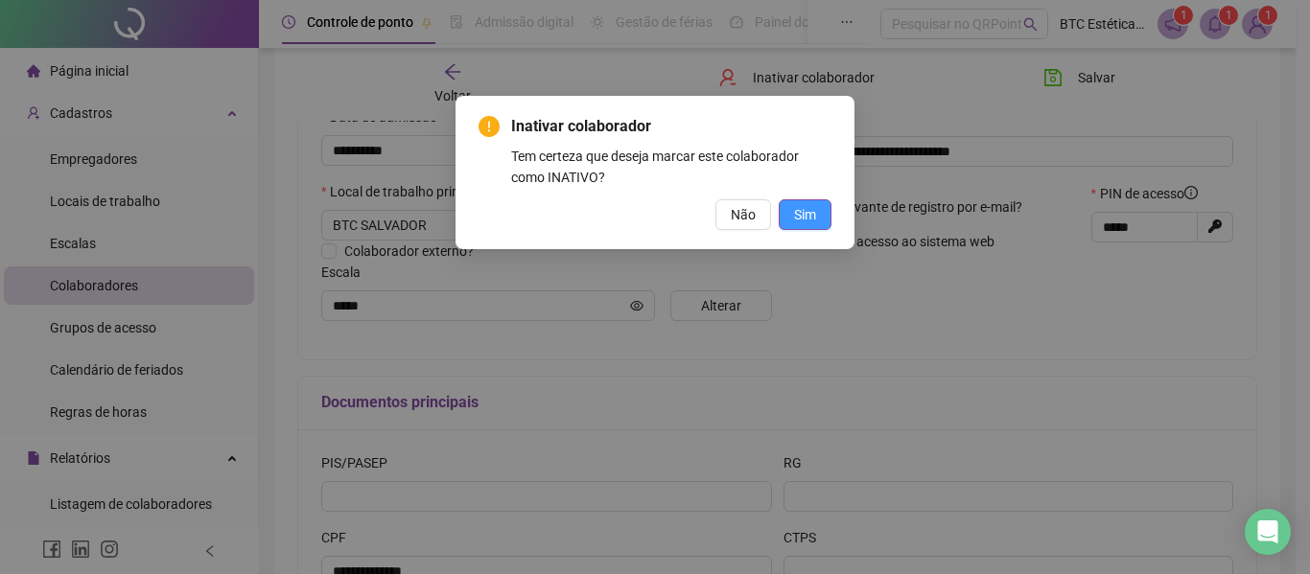
click at [816, 212] on button "Sim" at bounding box center [805, 214] width 53 height 31
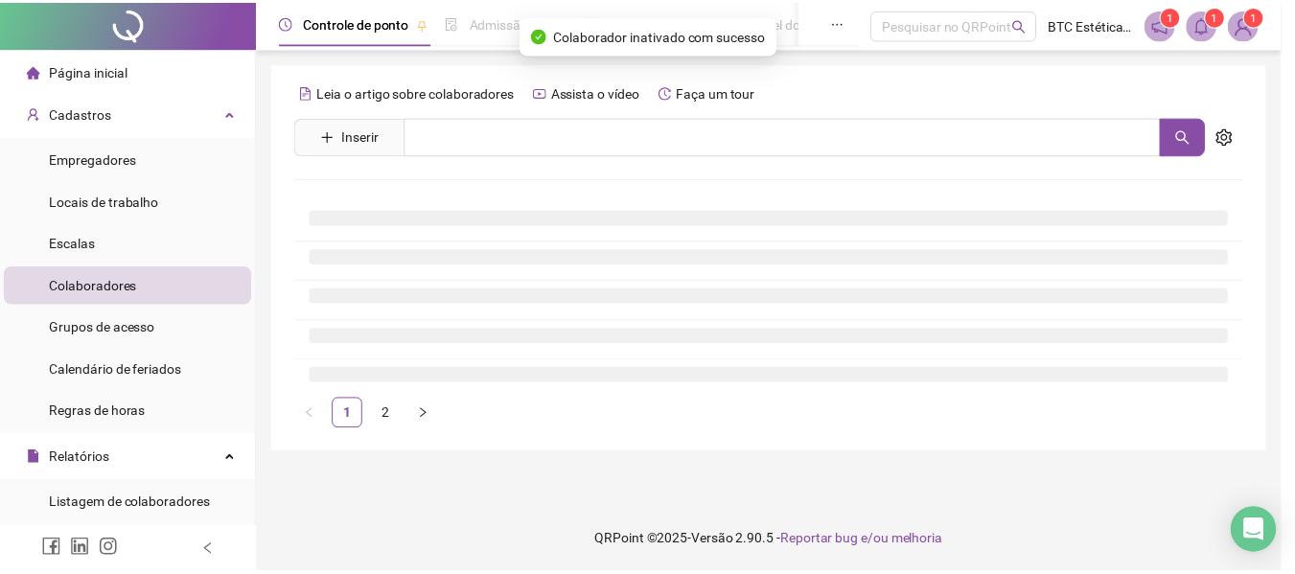
scroll to position [0, 0]
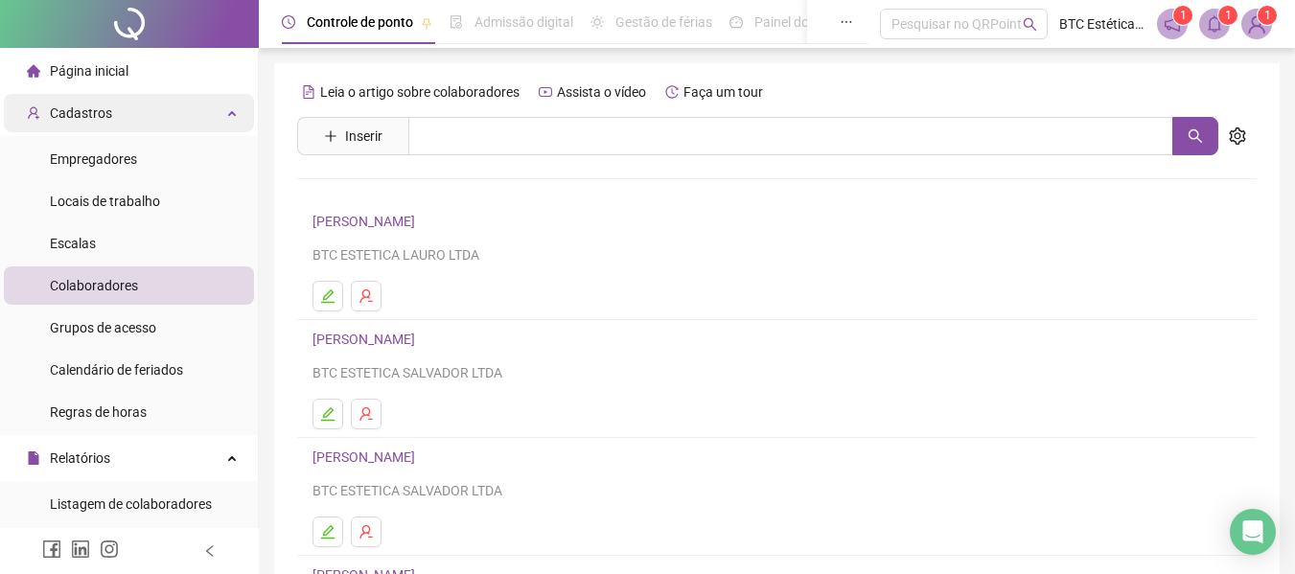
click at [107, 106] on span "Cadastros" at bounding box center [81, 112] width 62 height 15
